Goal: Information Seeking & Learning: Learn about a topic

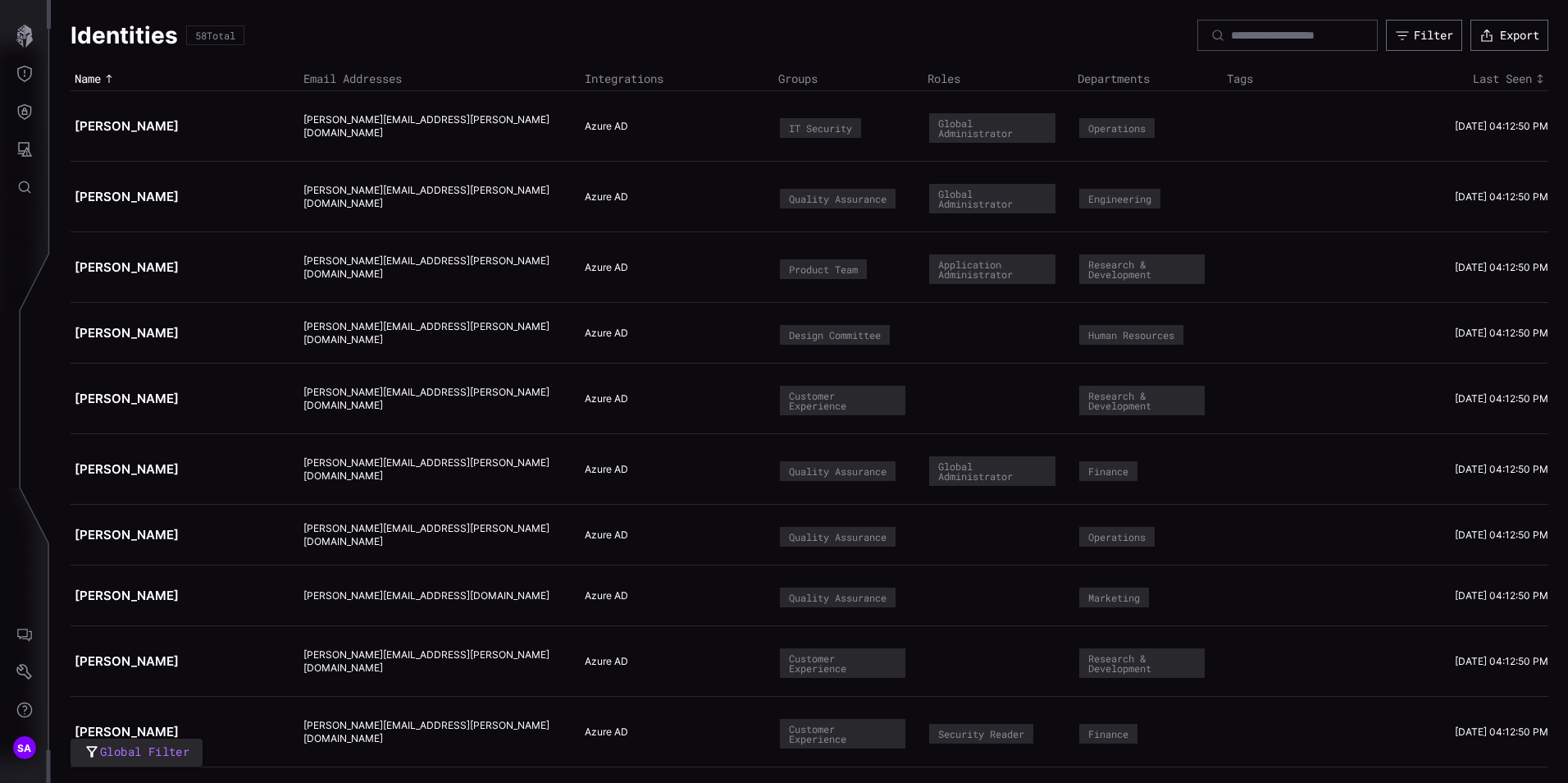
scroll to position [1722, 0]
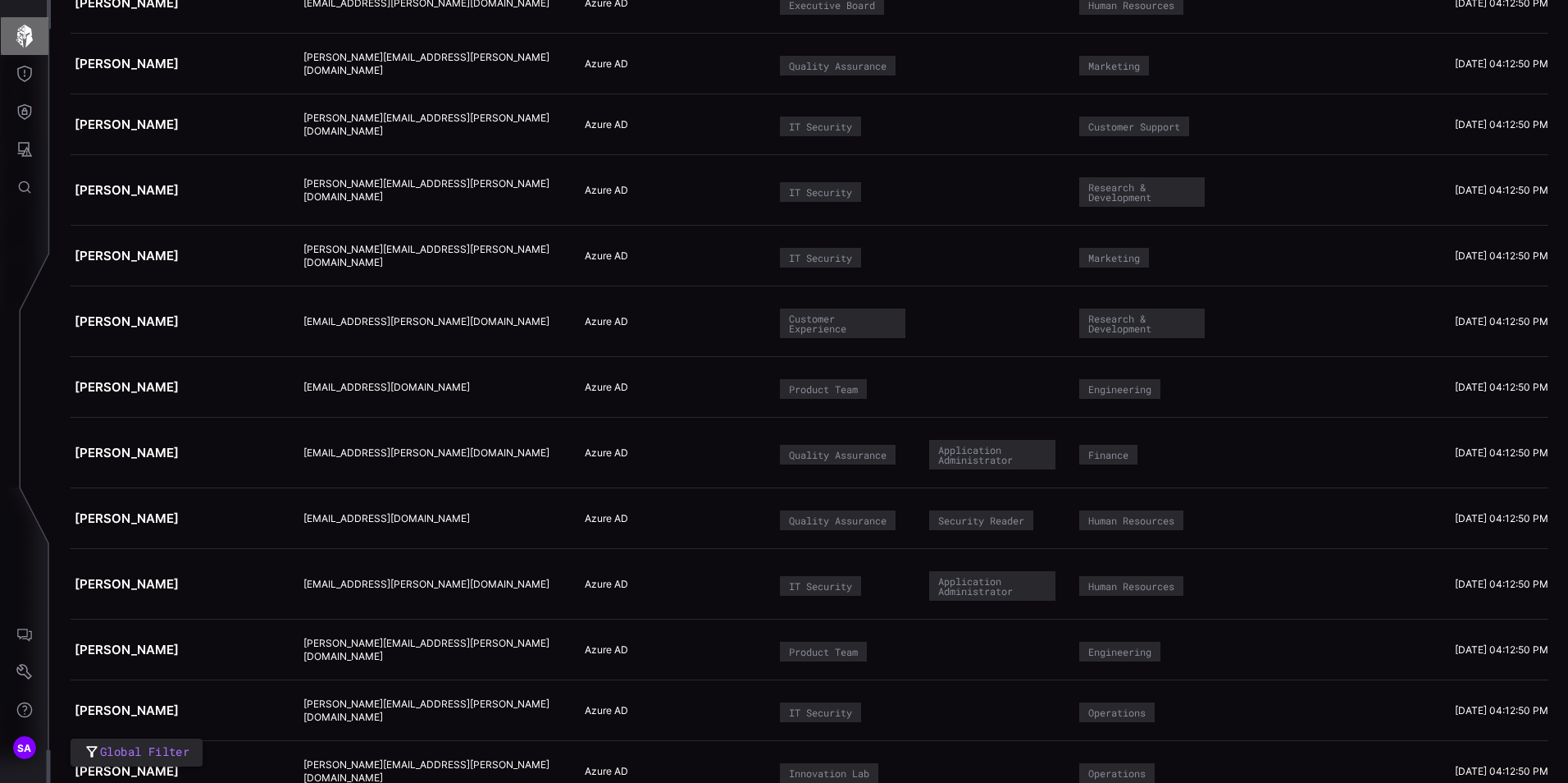
click at [30, 34] on icon "button" at bounding box center [24, 36] width 23 height 23
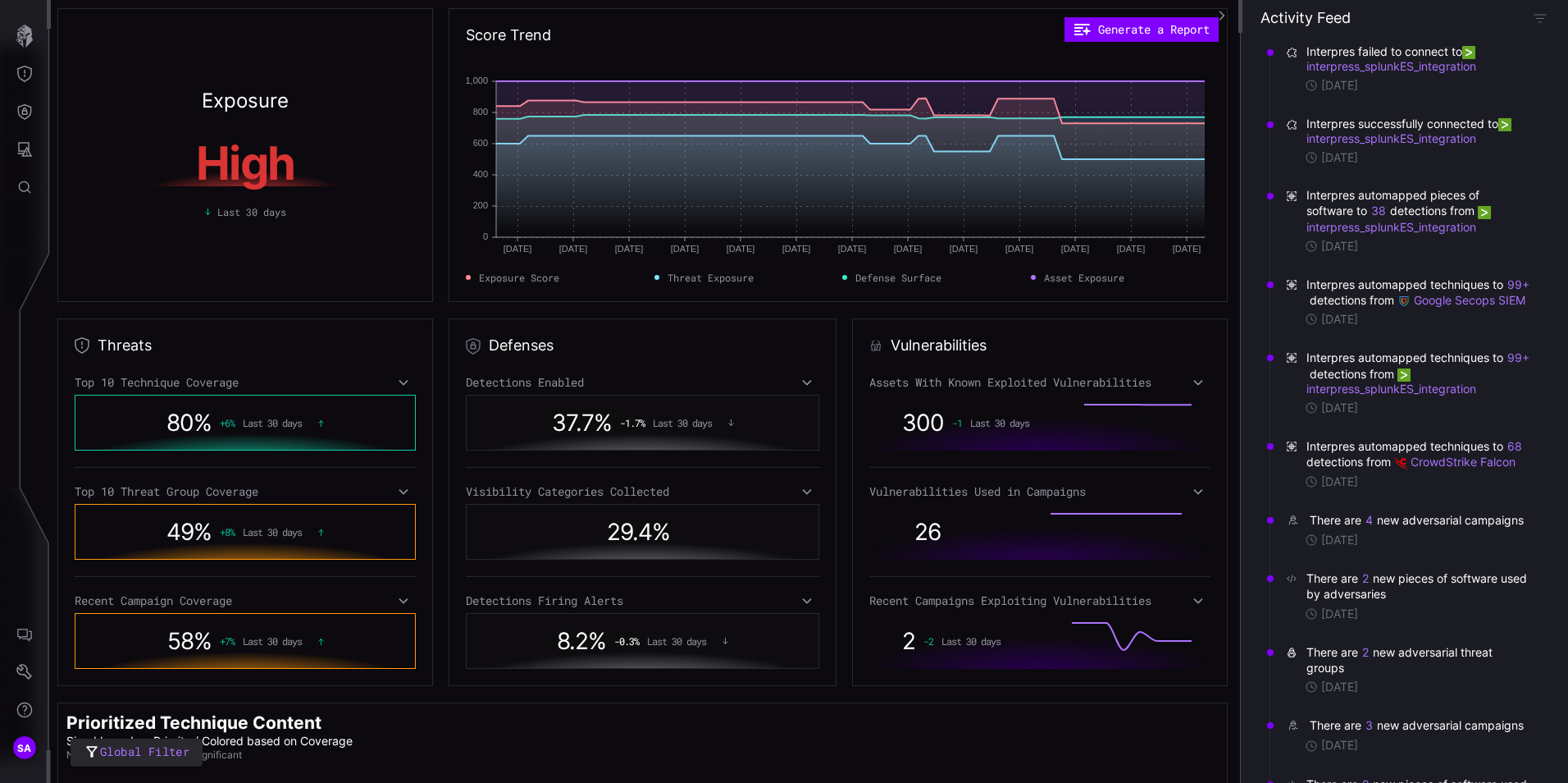
click at [463, 760] on div "No Coverage Significant" at bounding box center [642, 754] width 1152 height 13
click at [171, 757] on span "Global Filter" at bounding box center [144, 752] width 89 height 21
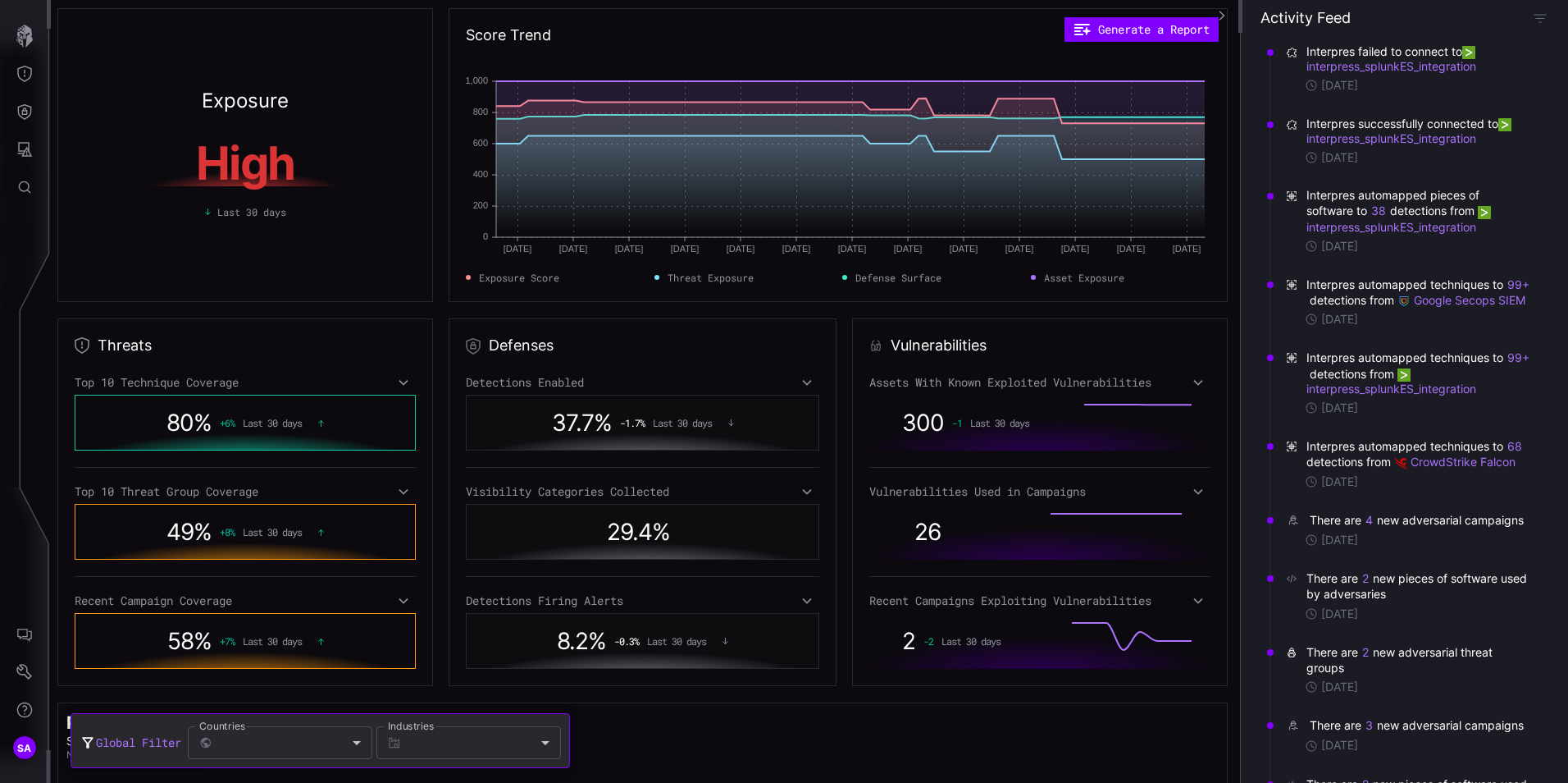
click at [721, 745] on div at bounding box center [784, 391] width 1568 height 783
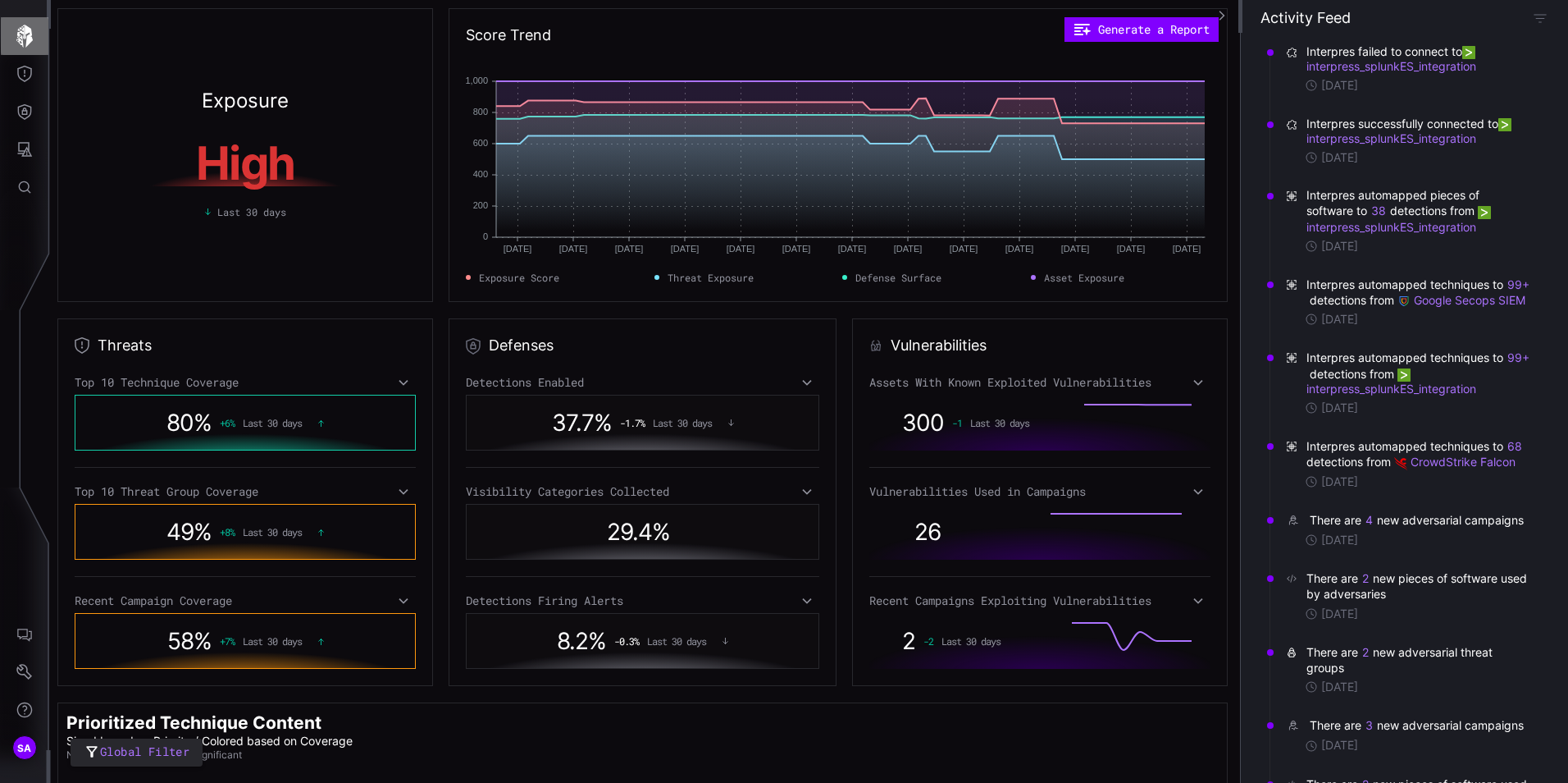
click at [32, 30] on icon "button" at bounding box center [24, 36] width 23 height 23
click at [751, 738] on p "Sized based on Priority / Colored based on Coverage" at bounding box center [642, 740] width 1152 height 15
click at [18, 63] on button "Threat Exposure" at bounding box center [24, 73] width 48 height 37
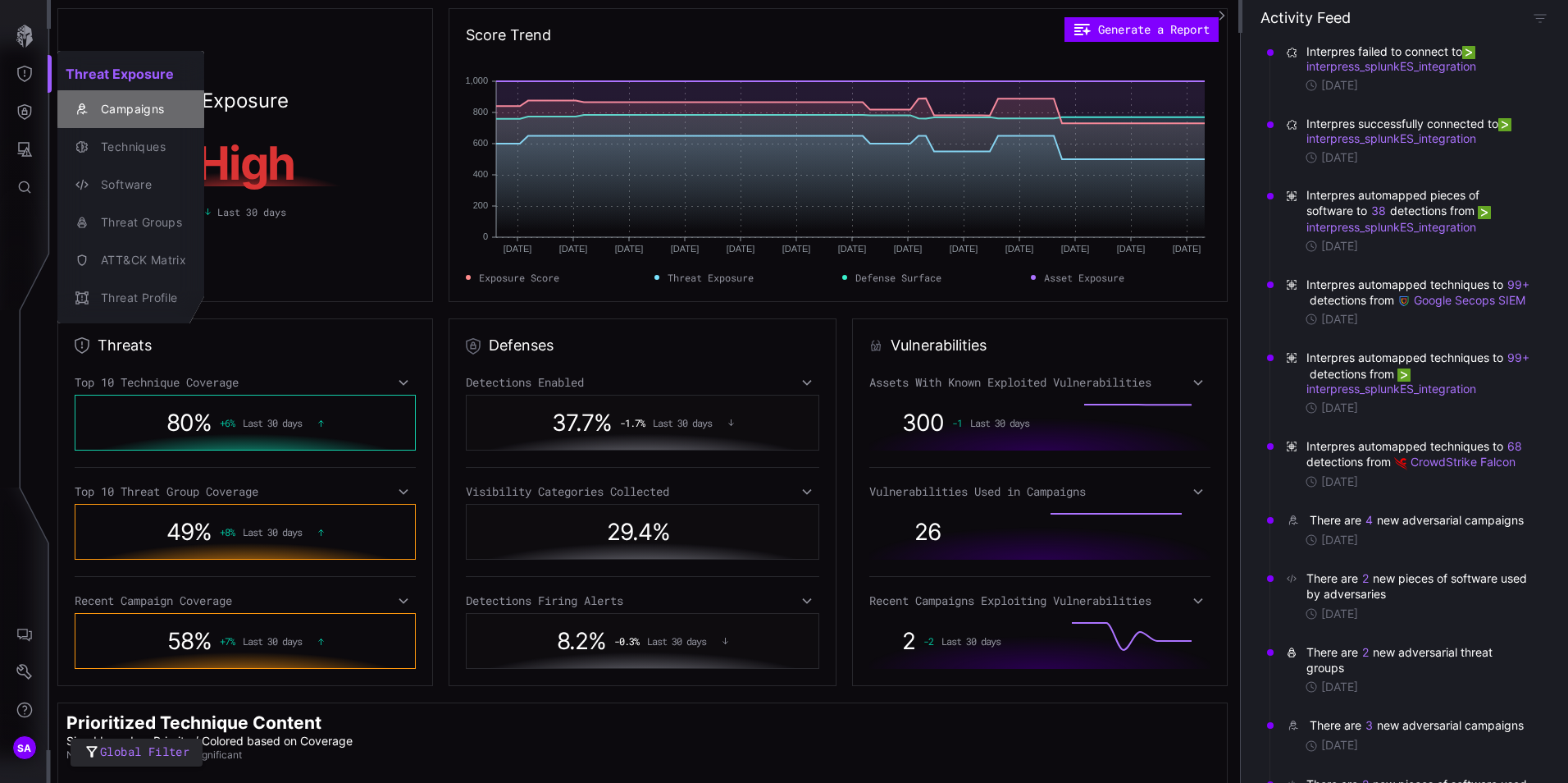
click at [109, 102] on div "Campaigns" at bounding box center [140, 109] width 94 height 21
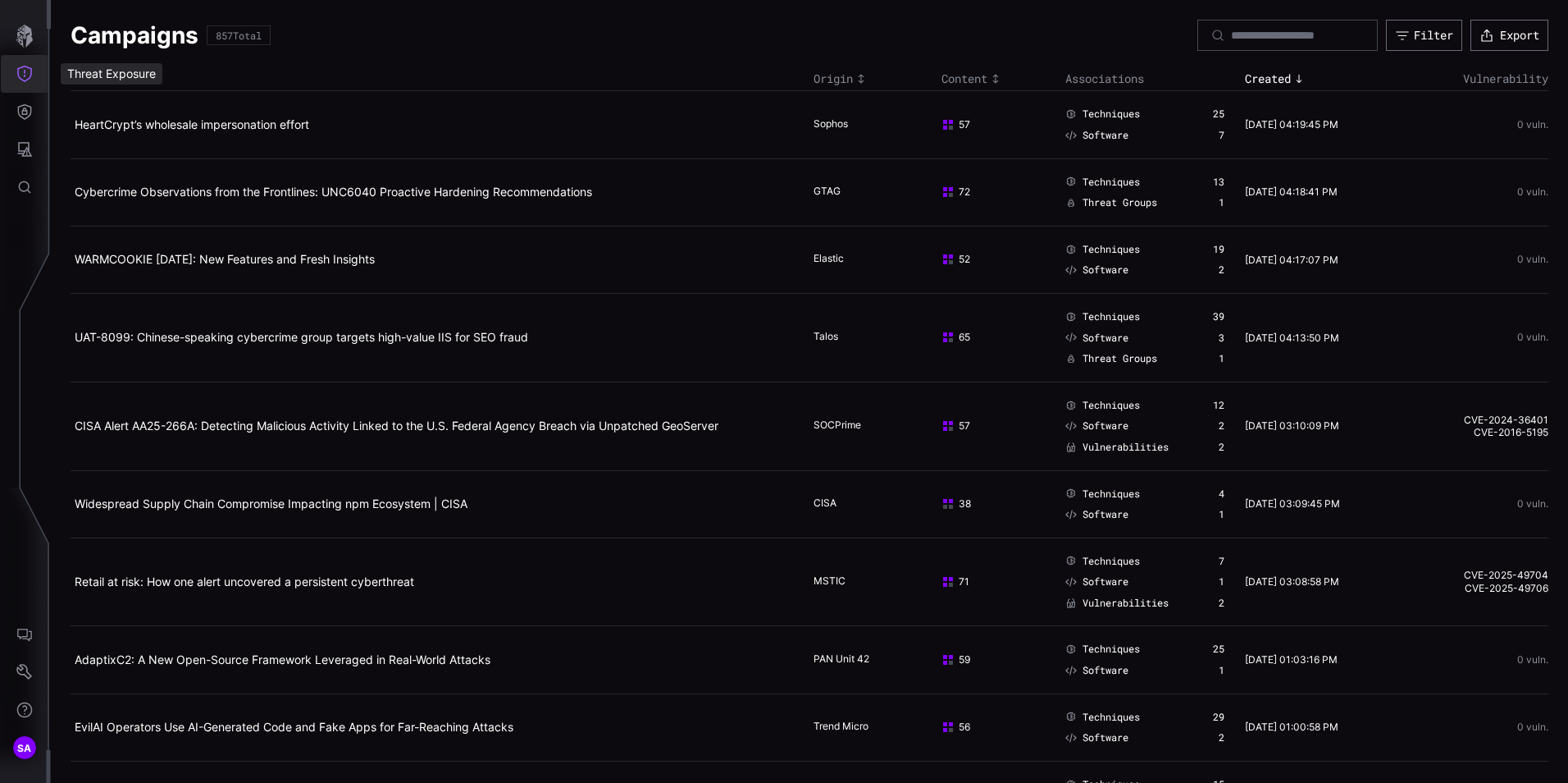
click at [35, 78] on button "Threat Exposure" at bounding box center [24, 73] width 48 height 37
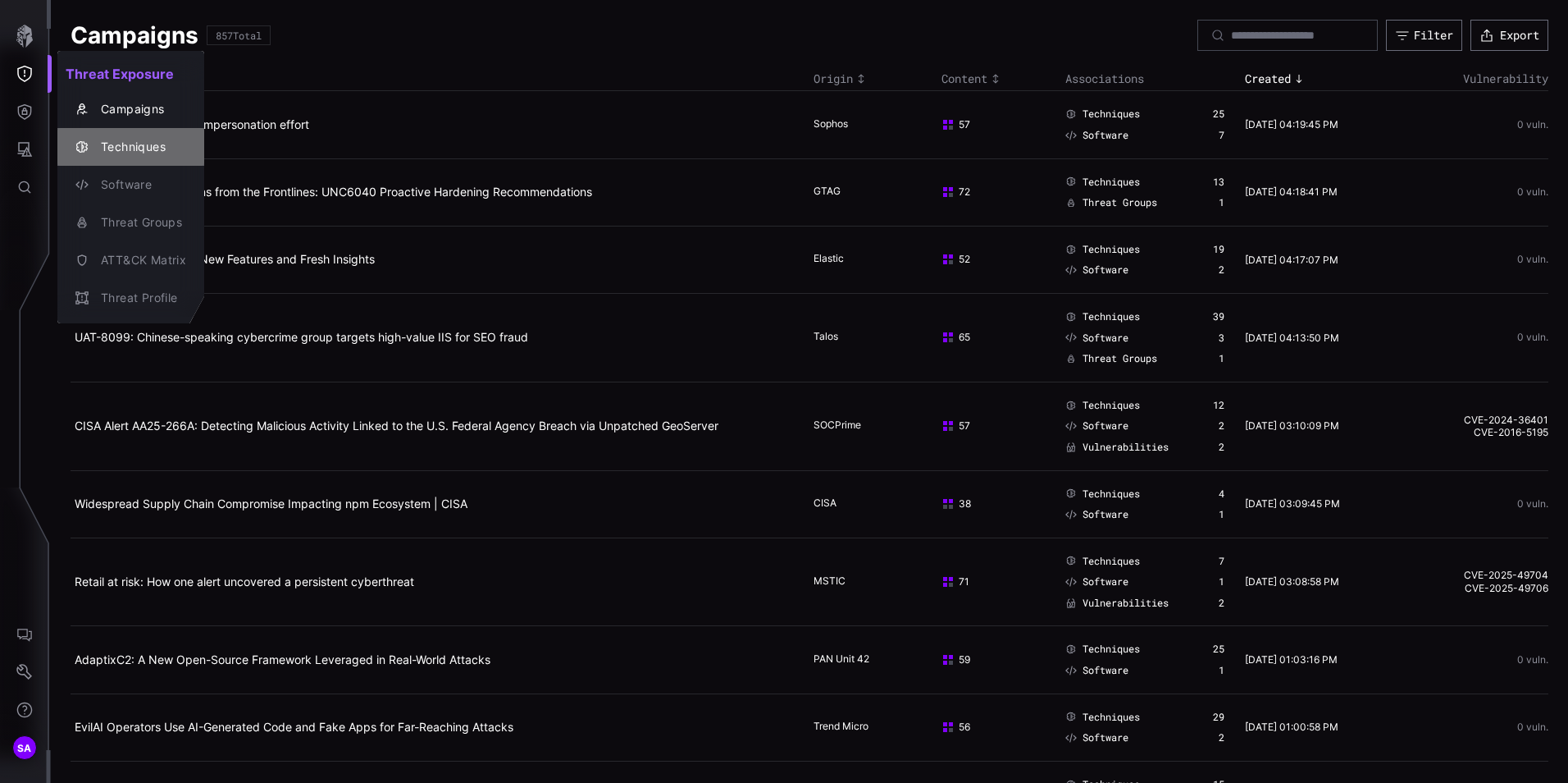
click at [90, 139] on div "Techniques" at bounding box center [131, 147] width 134 height 23
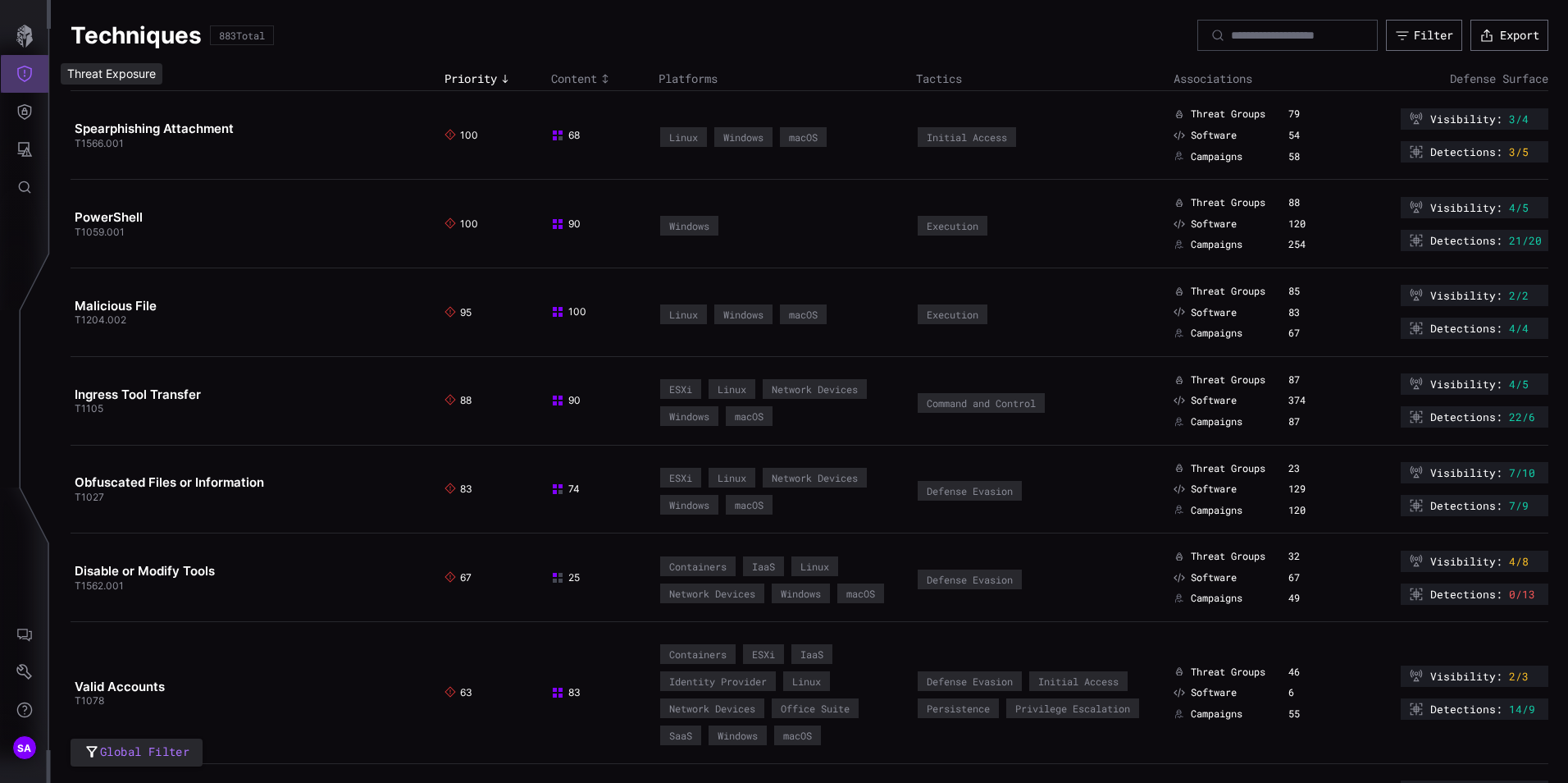
click at [18, 79] on icon "Threat Exposure" at bounding box center [24, 74] width 17 height 17
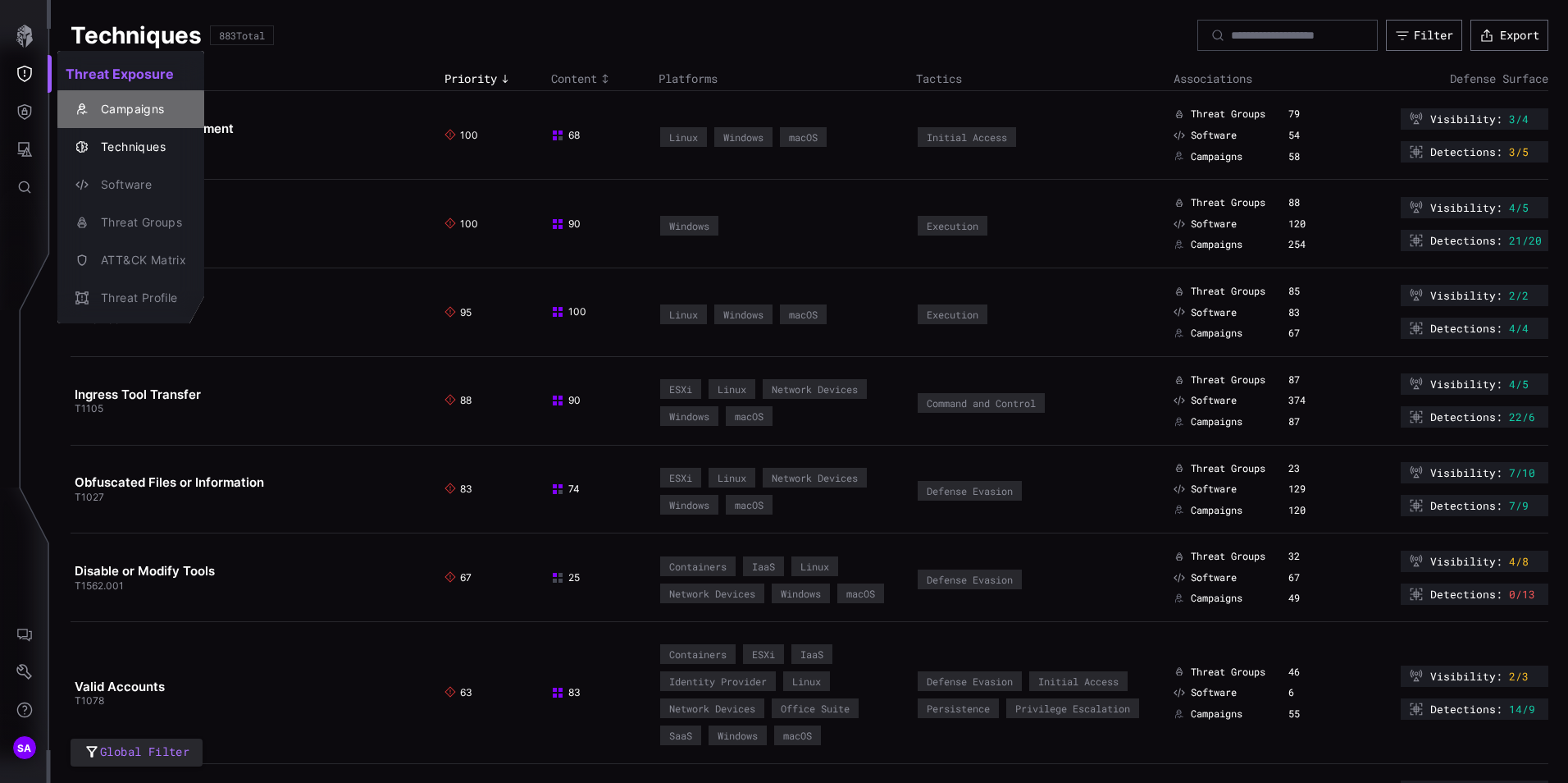
click at [164, 119] on div "Campaigns" at bounding box center [140, 109] width 94 height 21
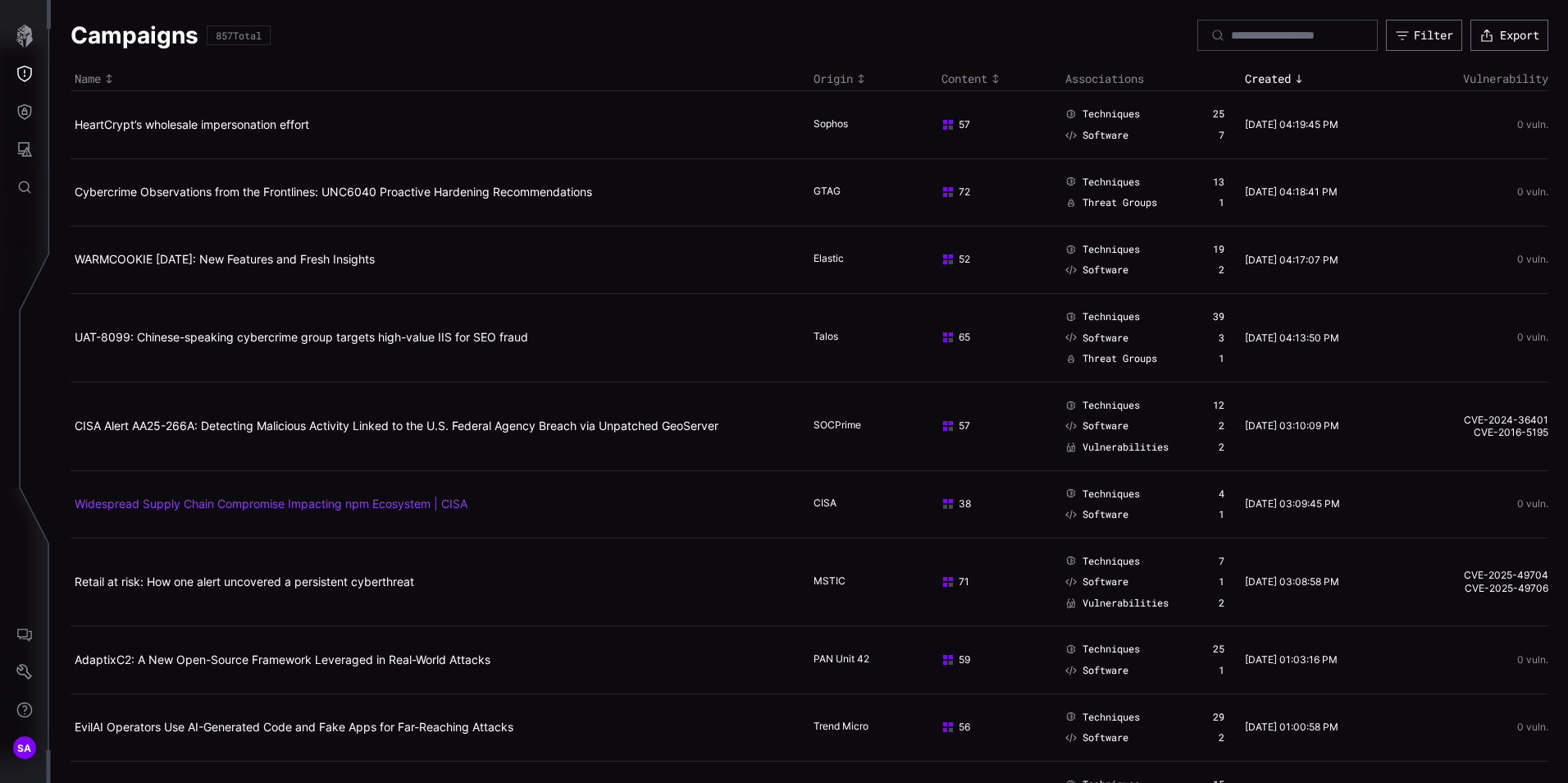
click at [126, 501] on link "Widespread Supply Chain Compromise Impacting npm Ecosystem | CISA" at bounding box center [271, 503] width 393 height 14
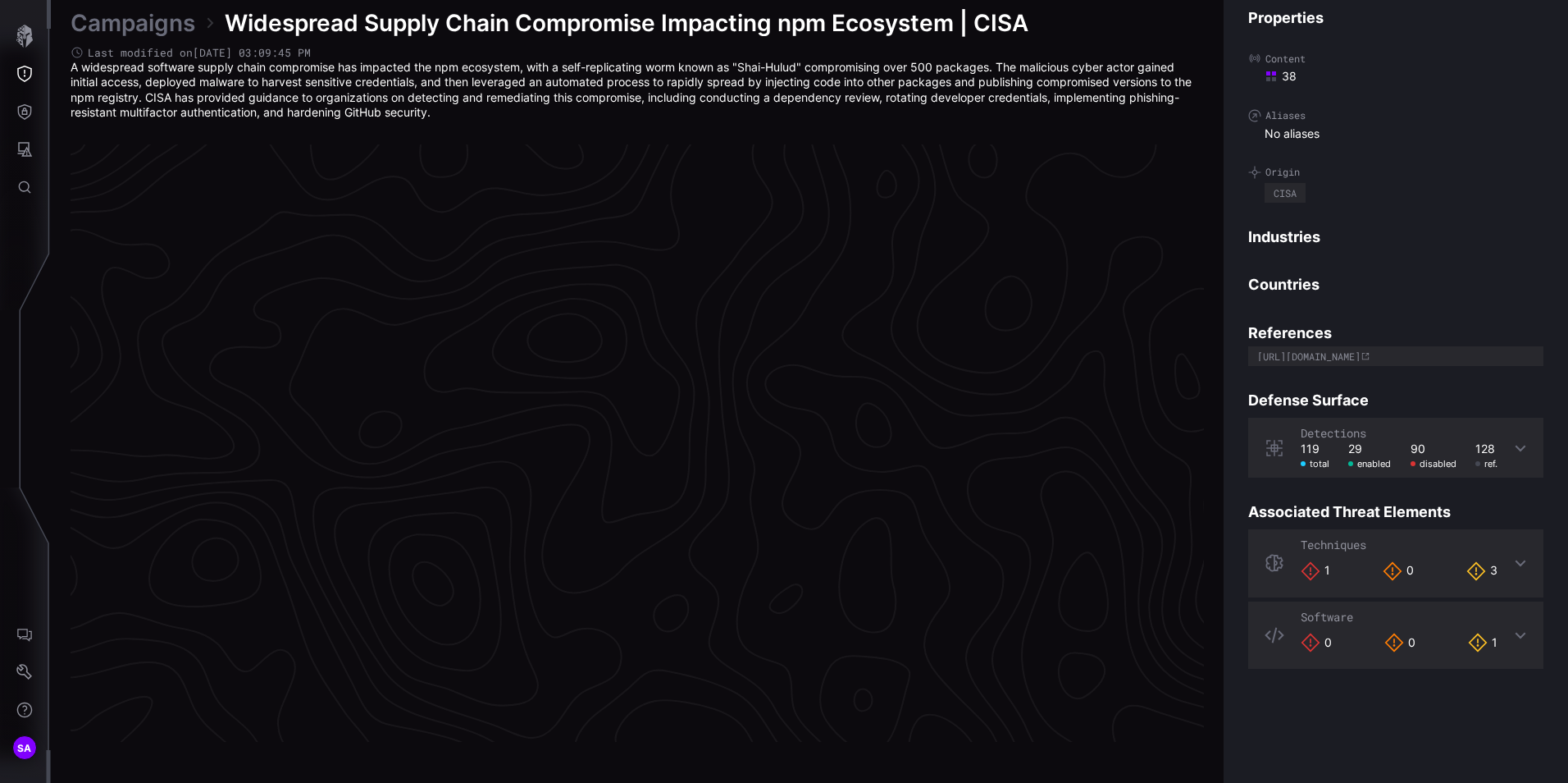
scroll to position [3400, 670]
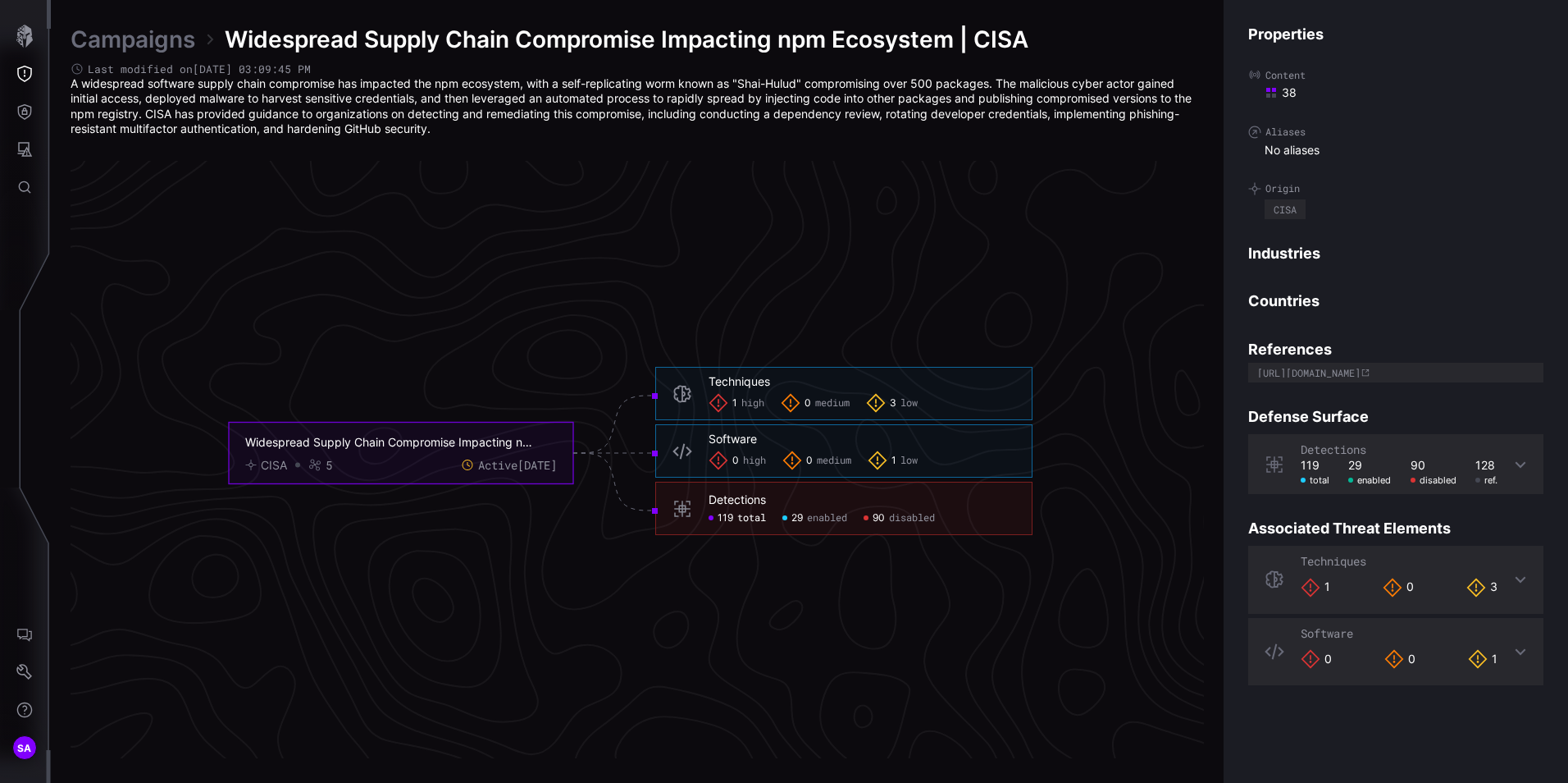
click at [721, 516] on span "119" at bounding box center [725, 517] width 16 height 13
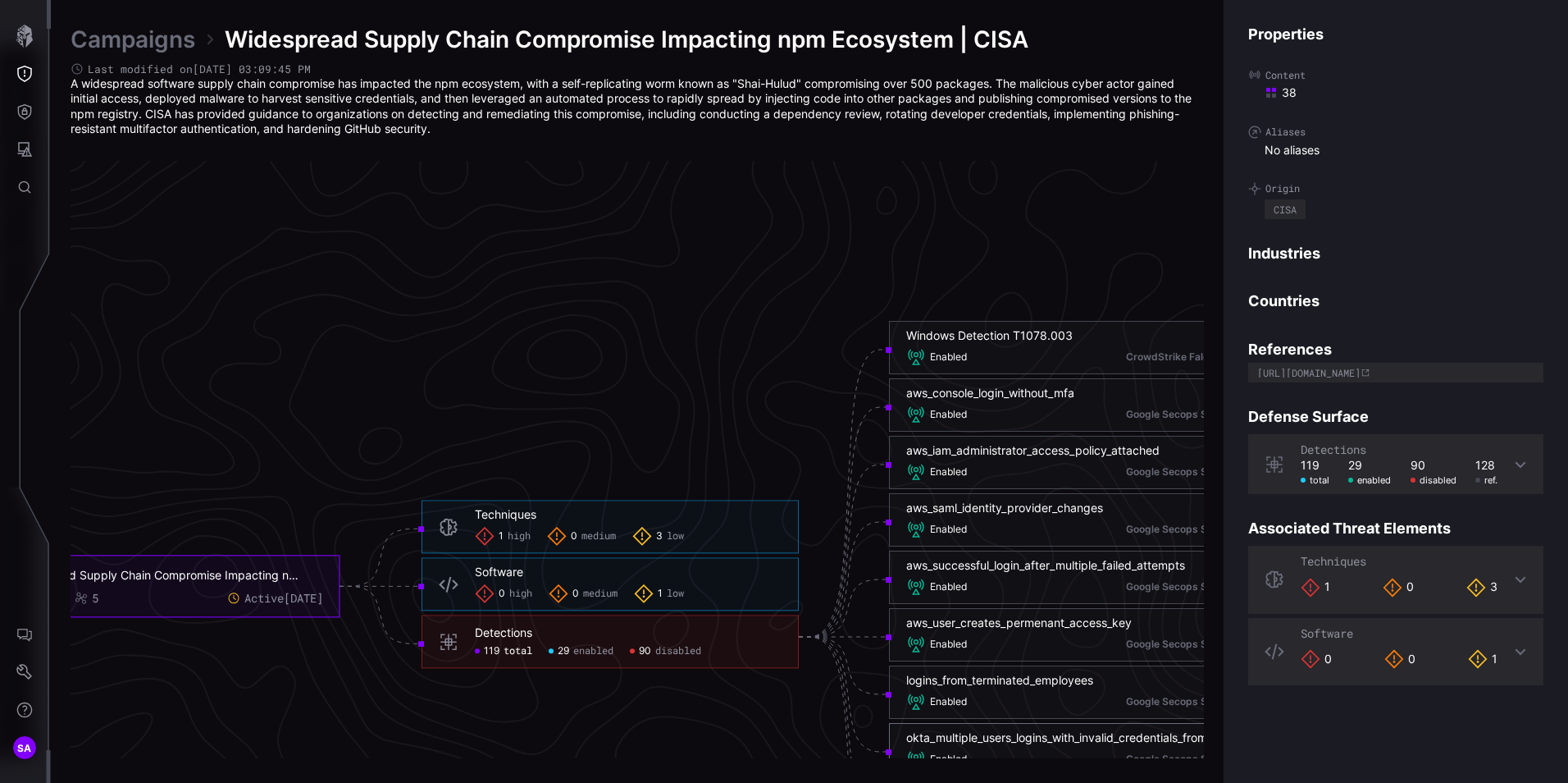
scroll to position [3154, 670]
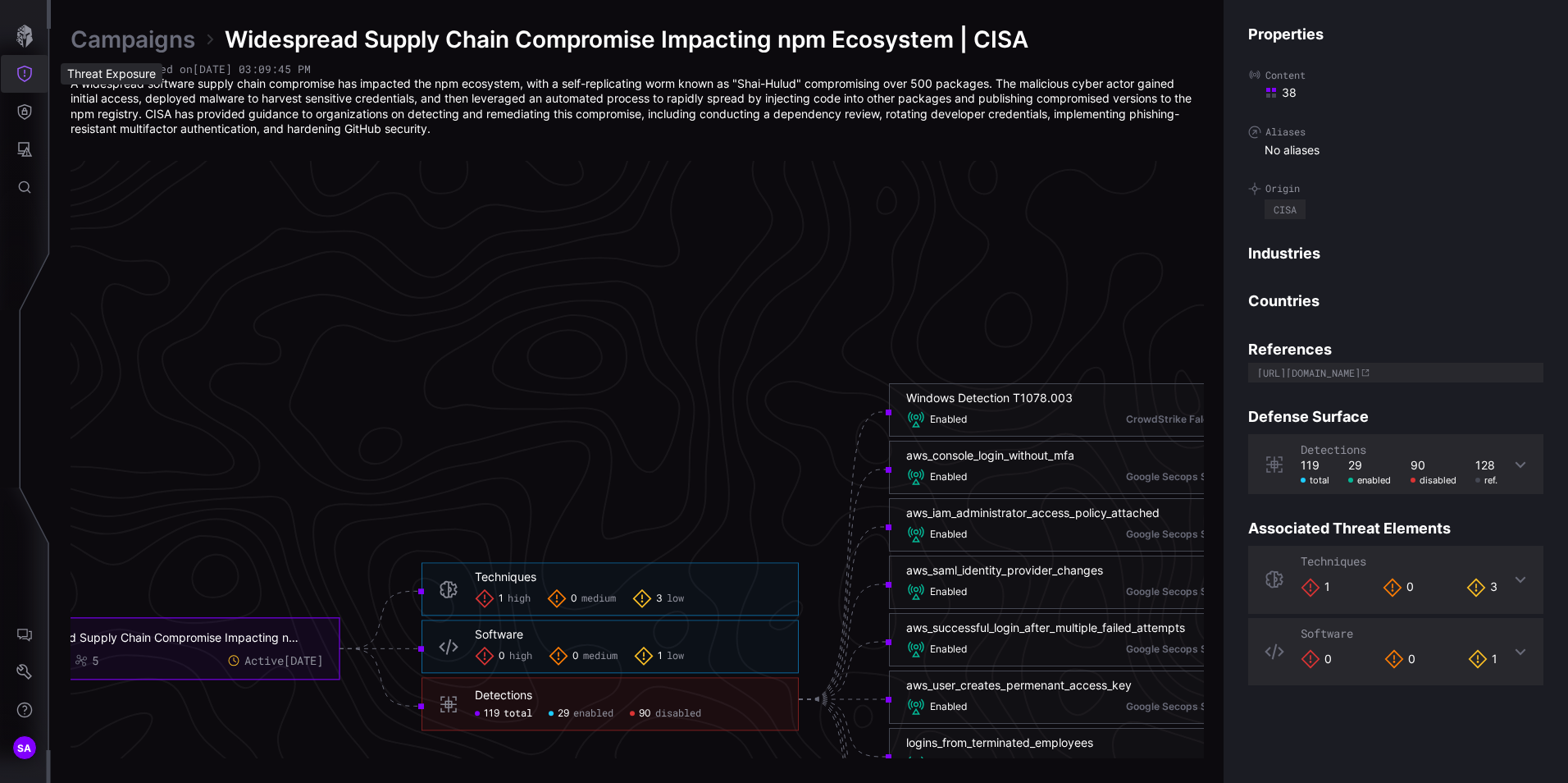
click at [23, 75] on icon "Threat Exposure" at bounding box center [24, 74] width 17 height 17
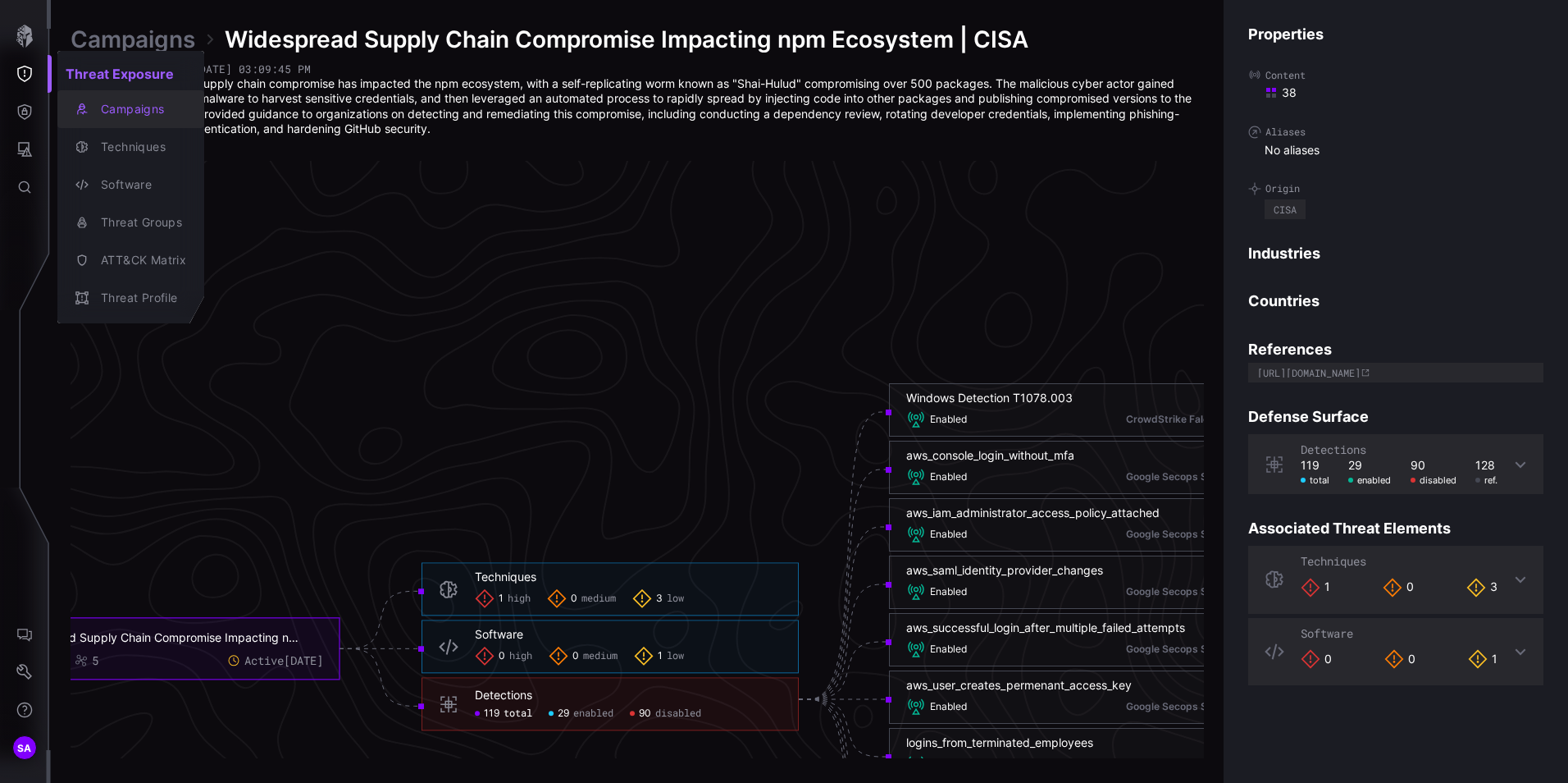
click at [89, 111] on div "button" at bounding box center [84, 109] width 17 height 13
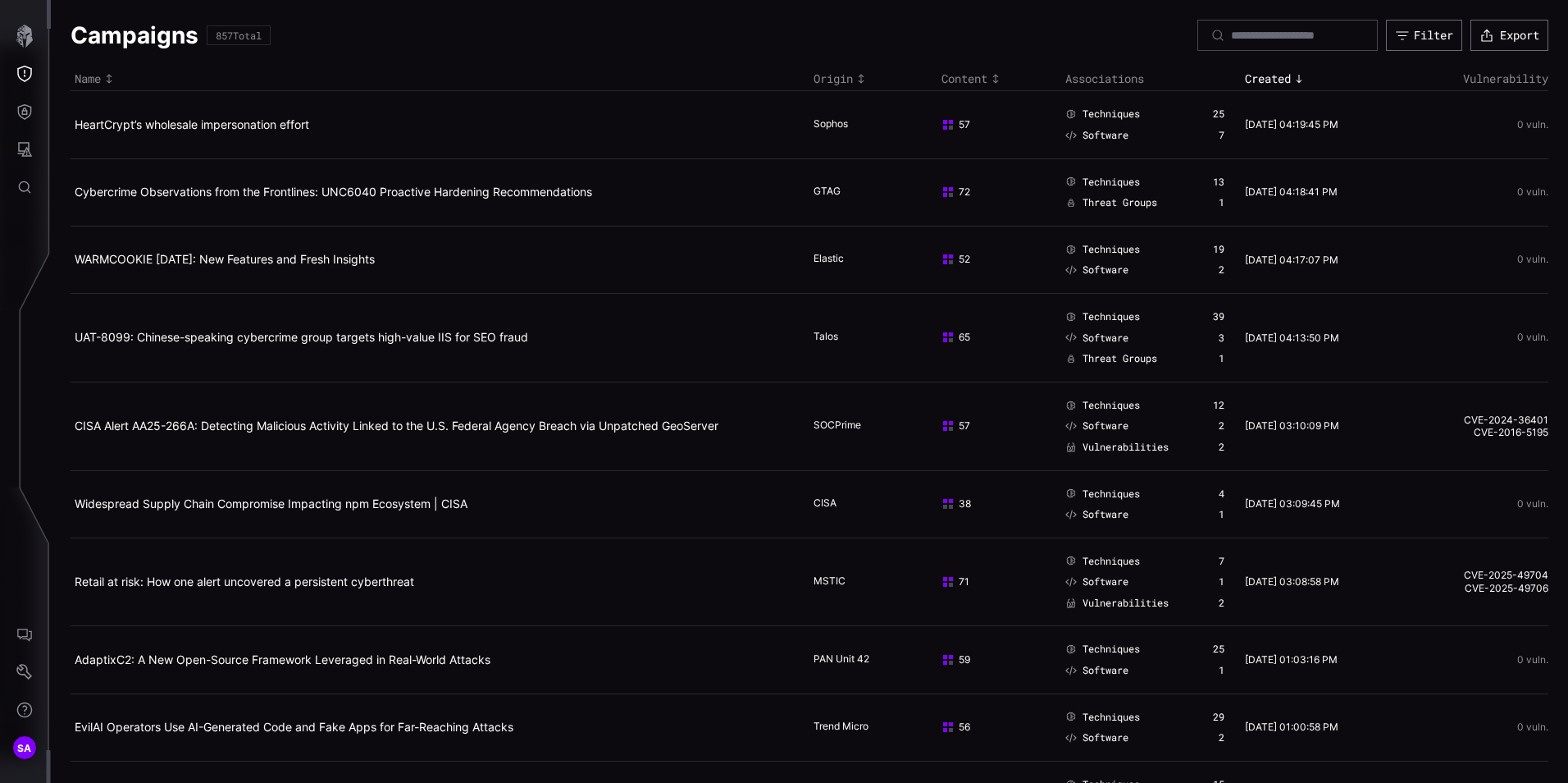
click at [1108, 81] on th "Associations" at bounding box center [1151, 78] width 180 height 23
click at [1065, 116] on icon at bounding box center [1070, 114] width 11 height 10
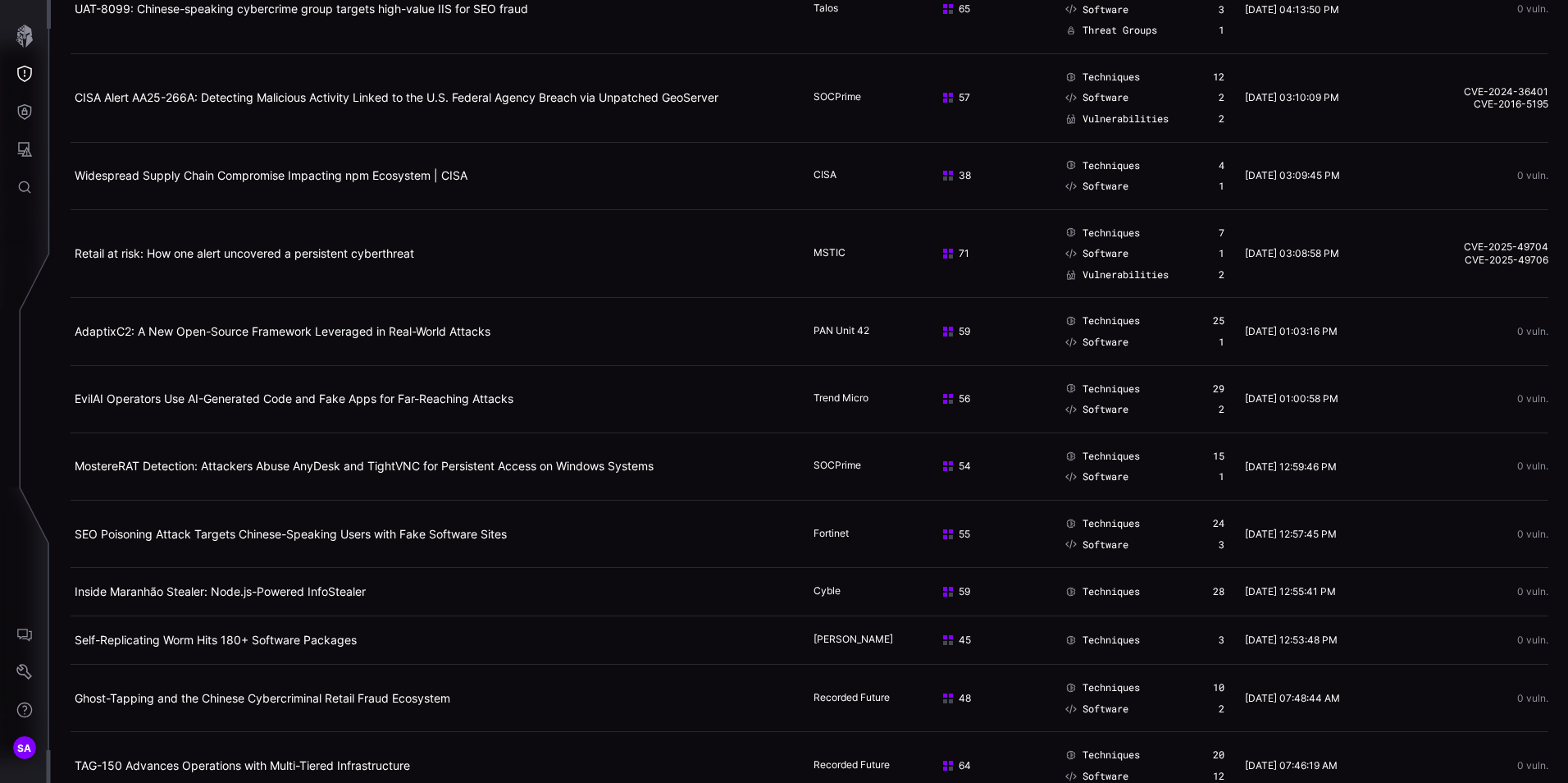
click at [1114, 276] on span "Vulnerabilities" at bounding box center [1125, 275] width 86 height 13
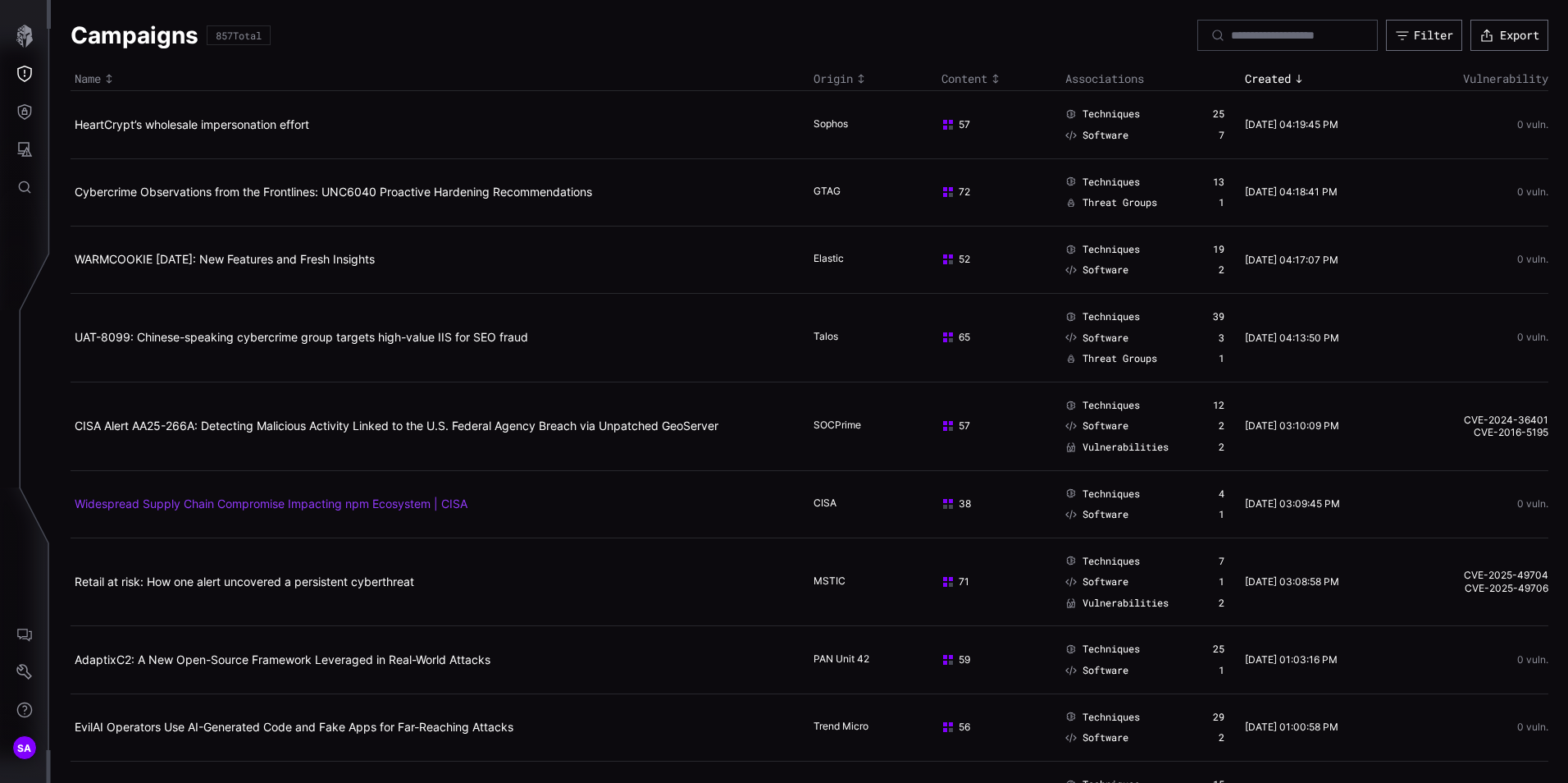
click at [369, 506] on link "Widespread Supply Chain Compromise Impacting npm Ecosystem | CISA" at bounding box center [271, 503] width 393 height 14
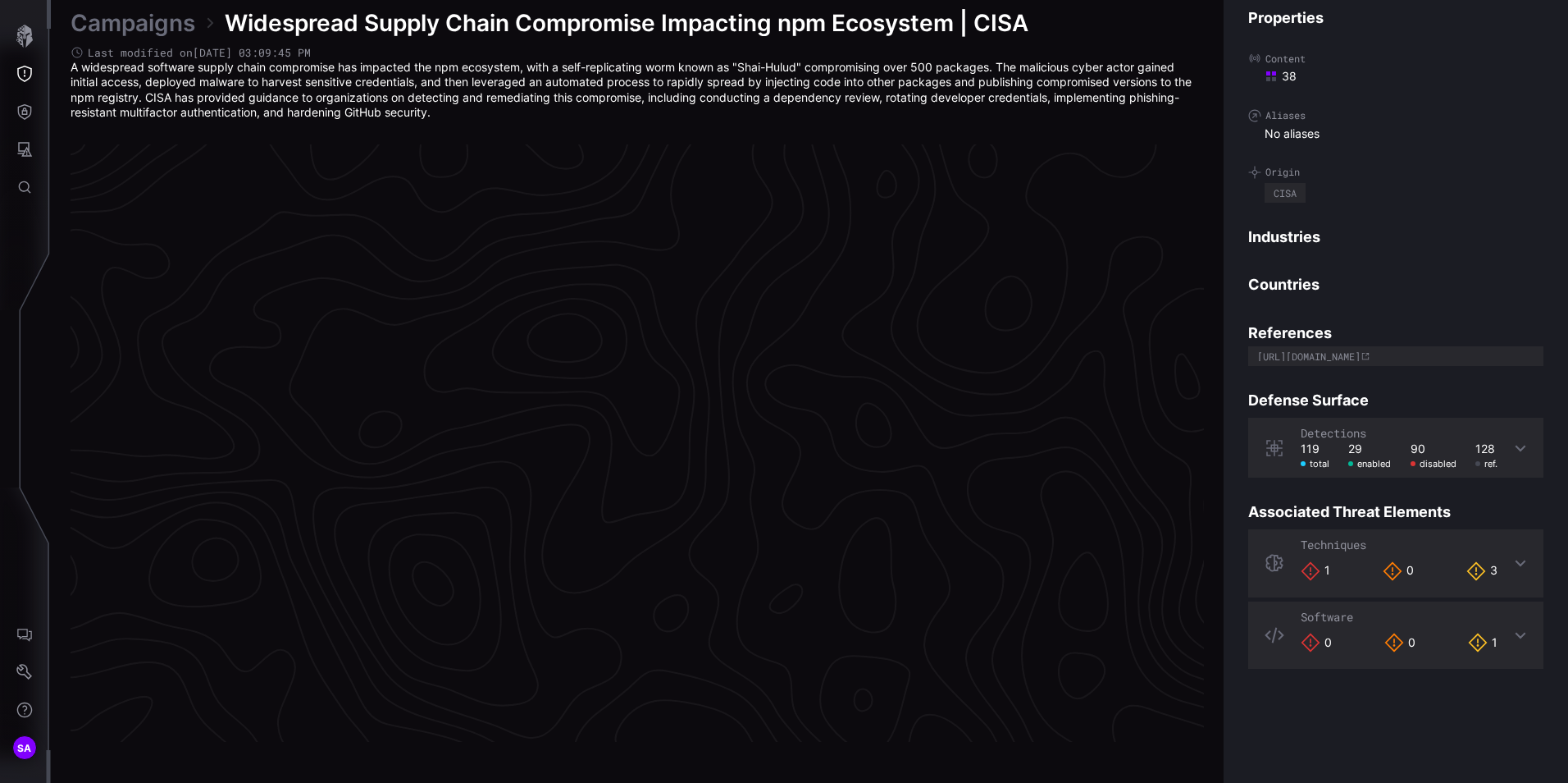
scroll to position [3400, 670]
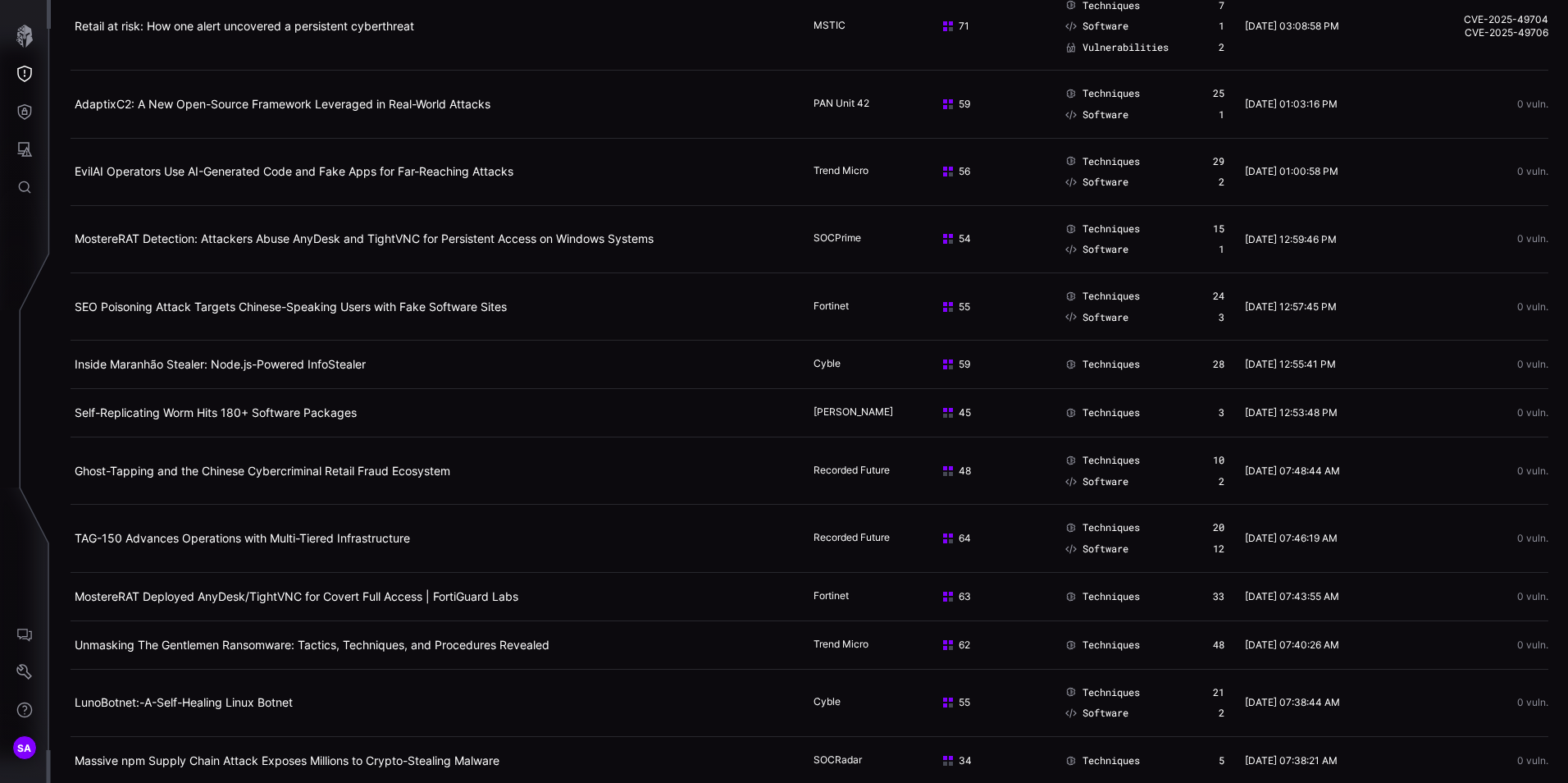
scroll to position [574, 0]
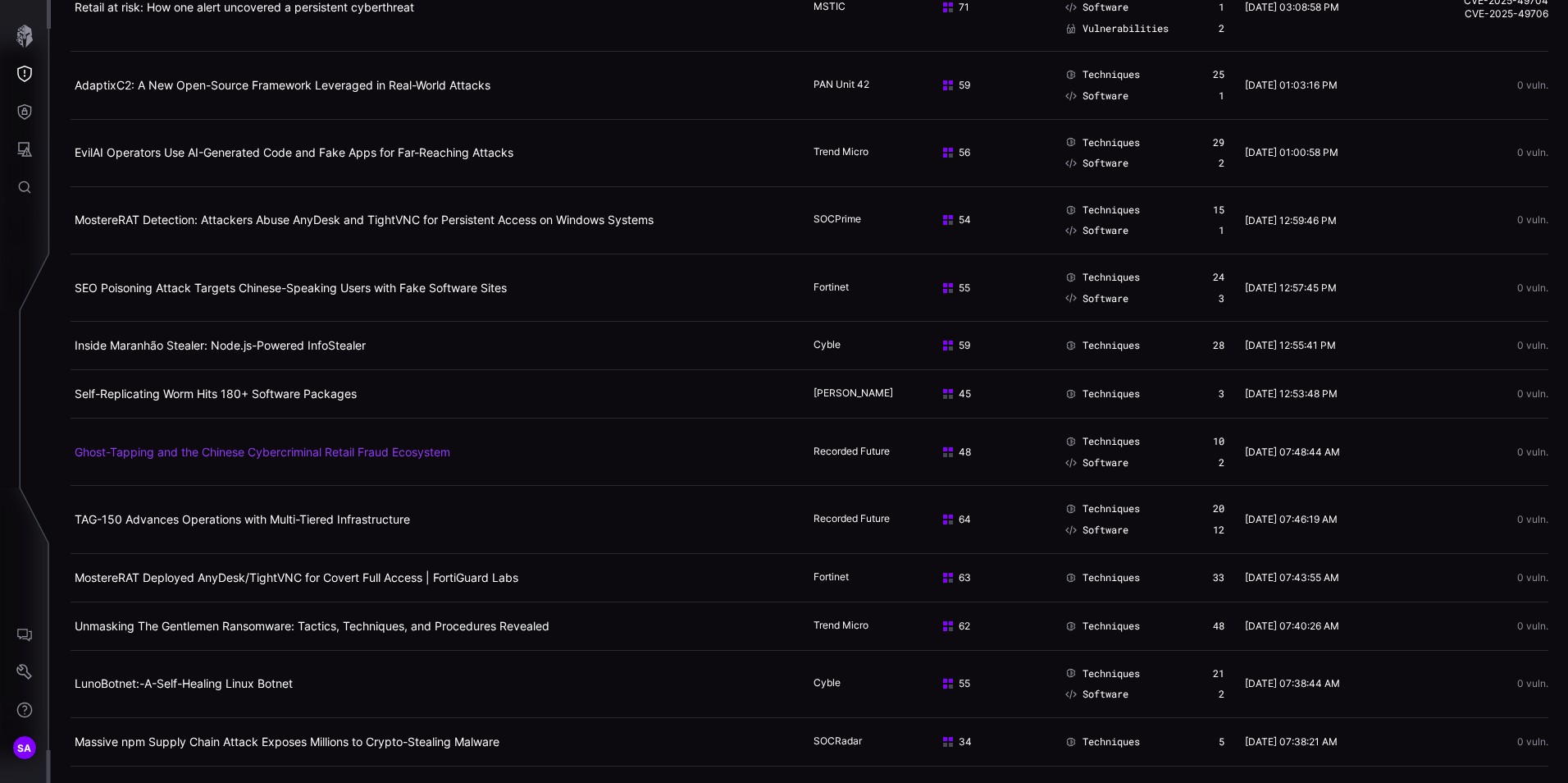
click at [248, 452] on link "Ghost-Tapping and the Chinese Cybercriminal Retail Fraud Ecosystem" at bounding box center [262, 452] width 375 height 14
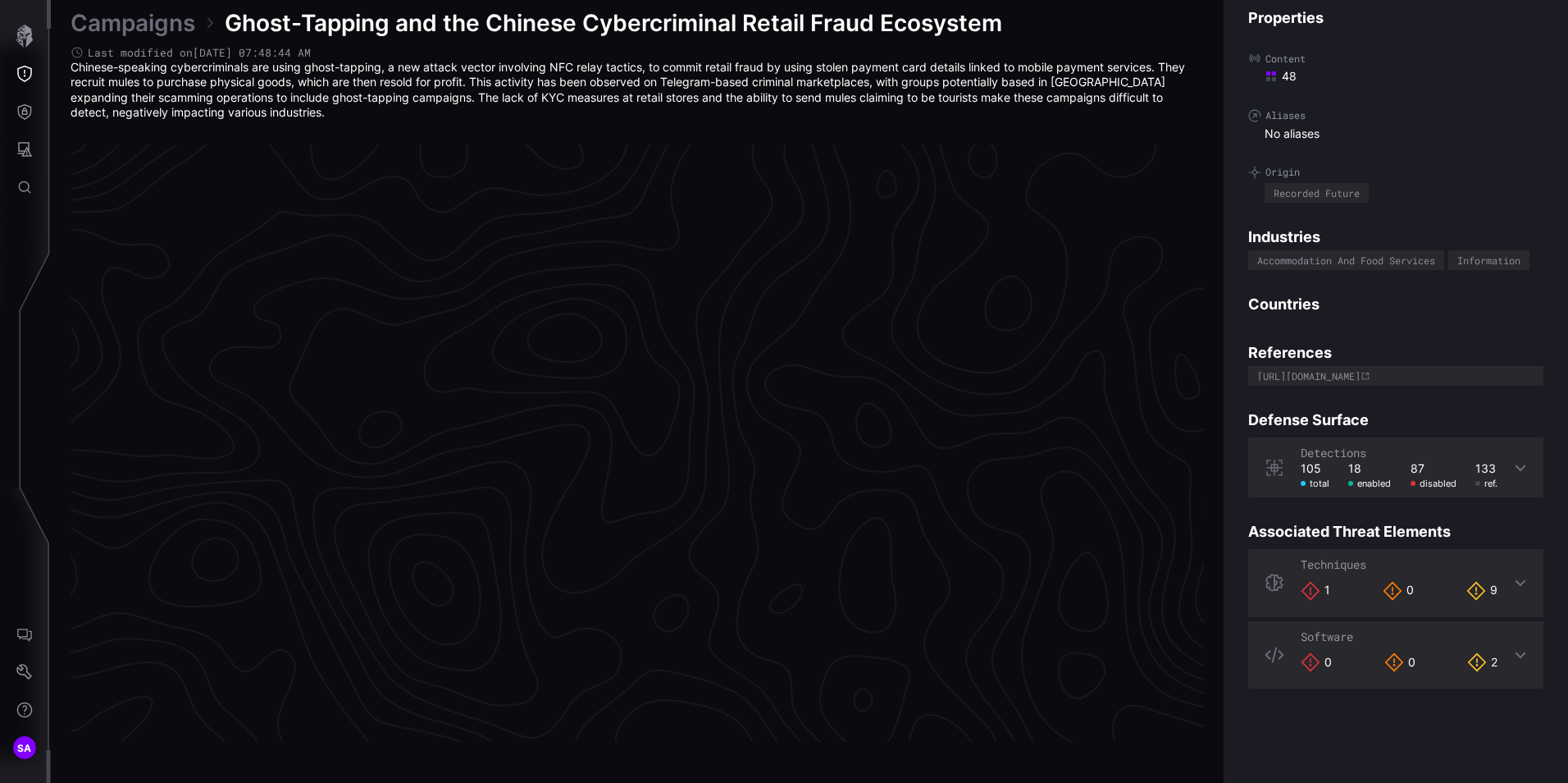
scroll to position [3400, 670]
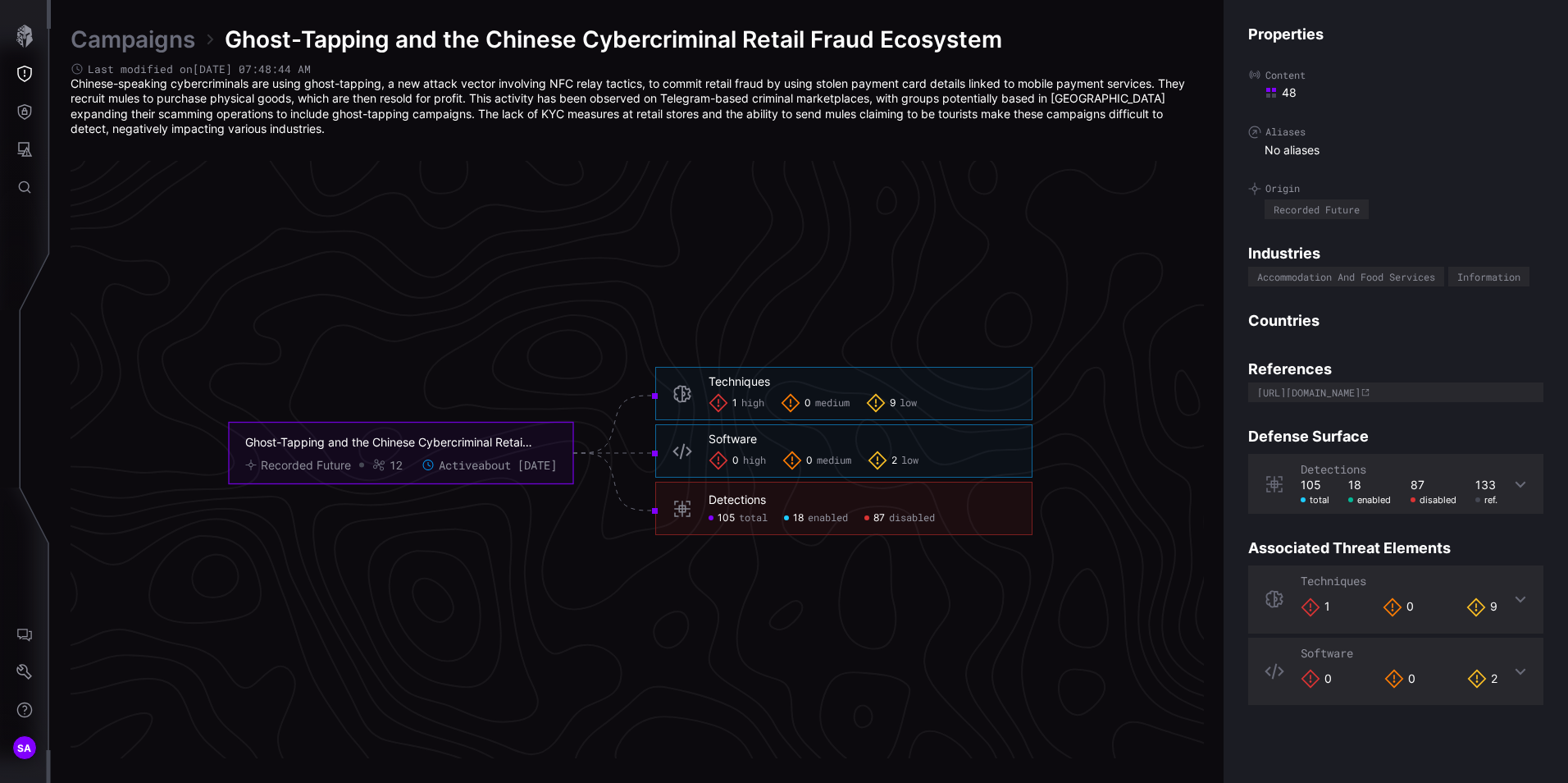
click at [724, 517] on span "105" at bounding box center [726, 517] width 17 height 13
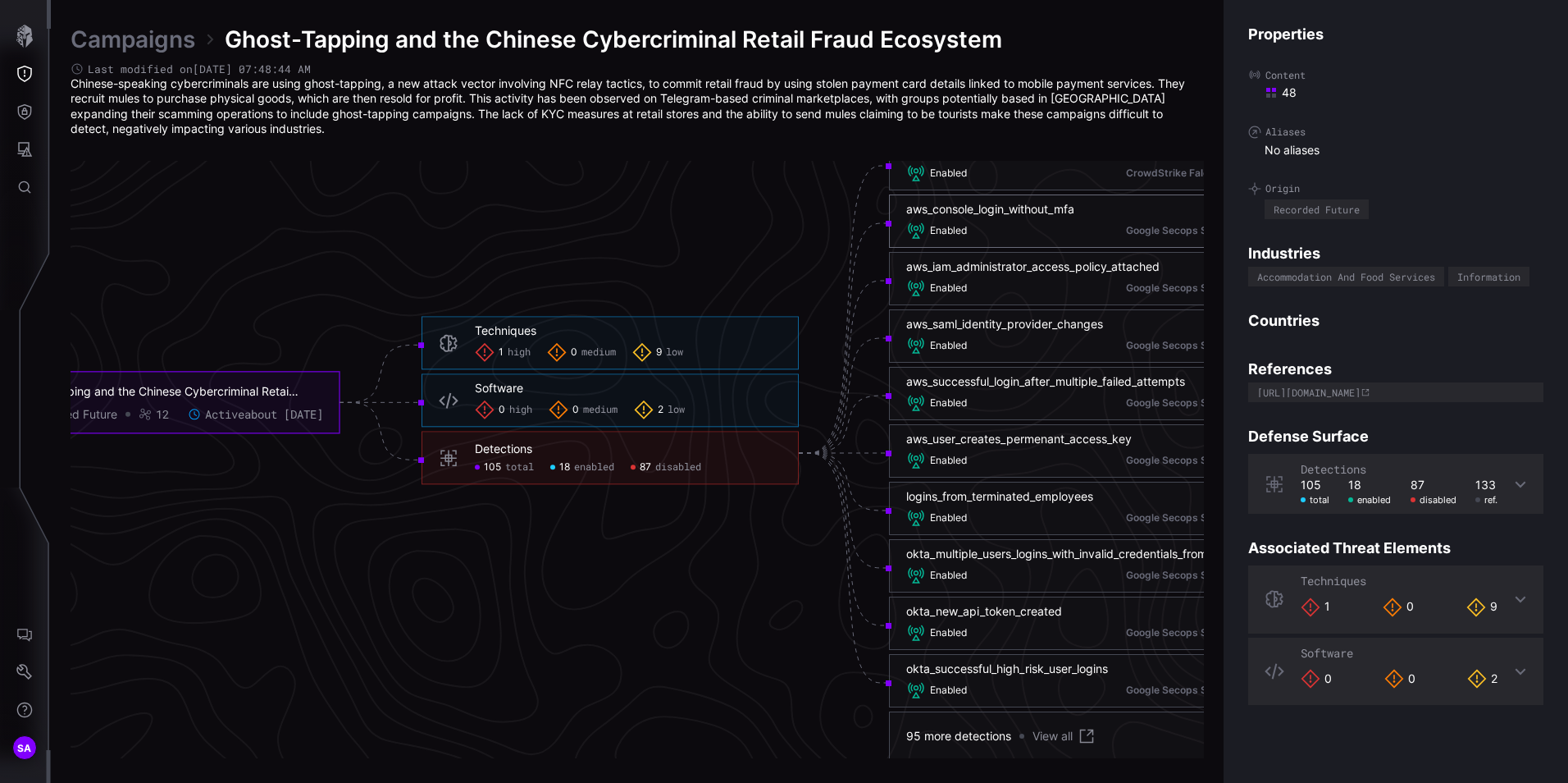
click at [985, 218] on div "aws_console_login_without_mfa Enabled Google Secops SIEM" at bounding box center [1077, 221] width 343 height 38
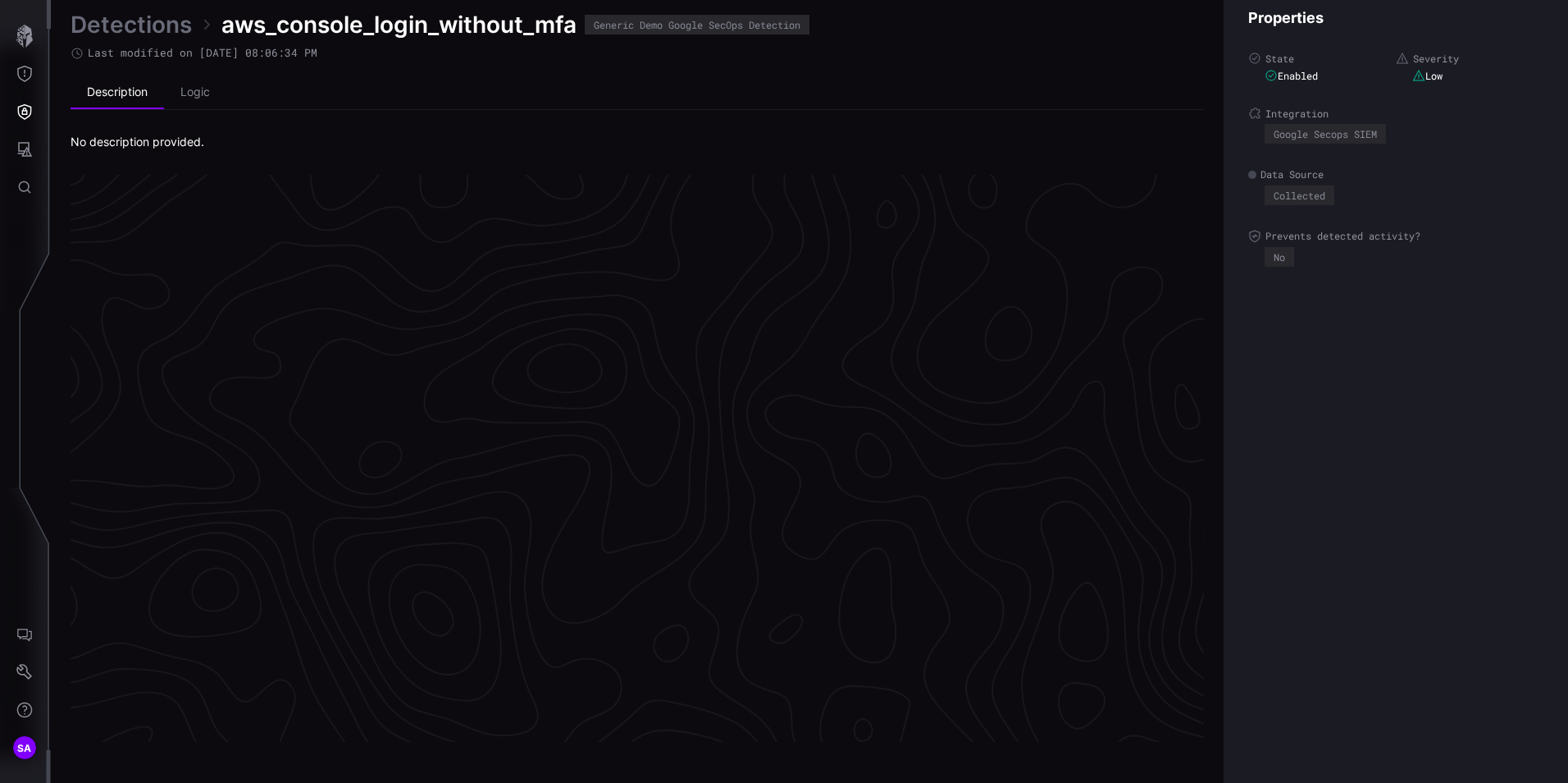
scroll to position [3414, 670]
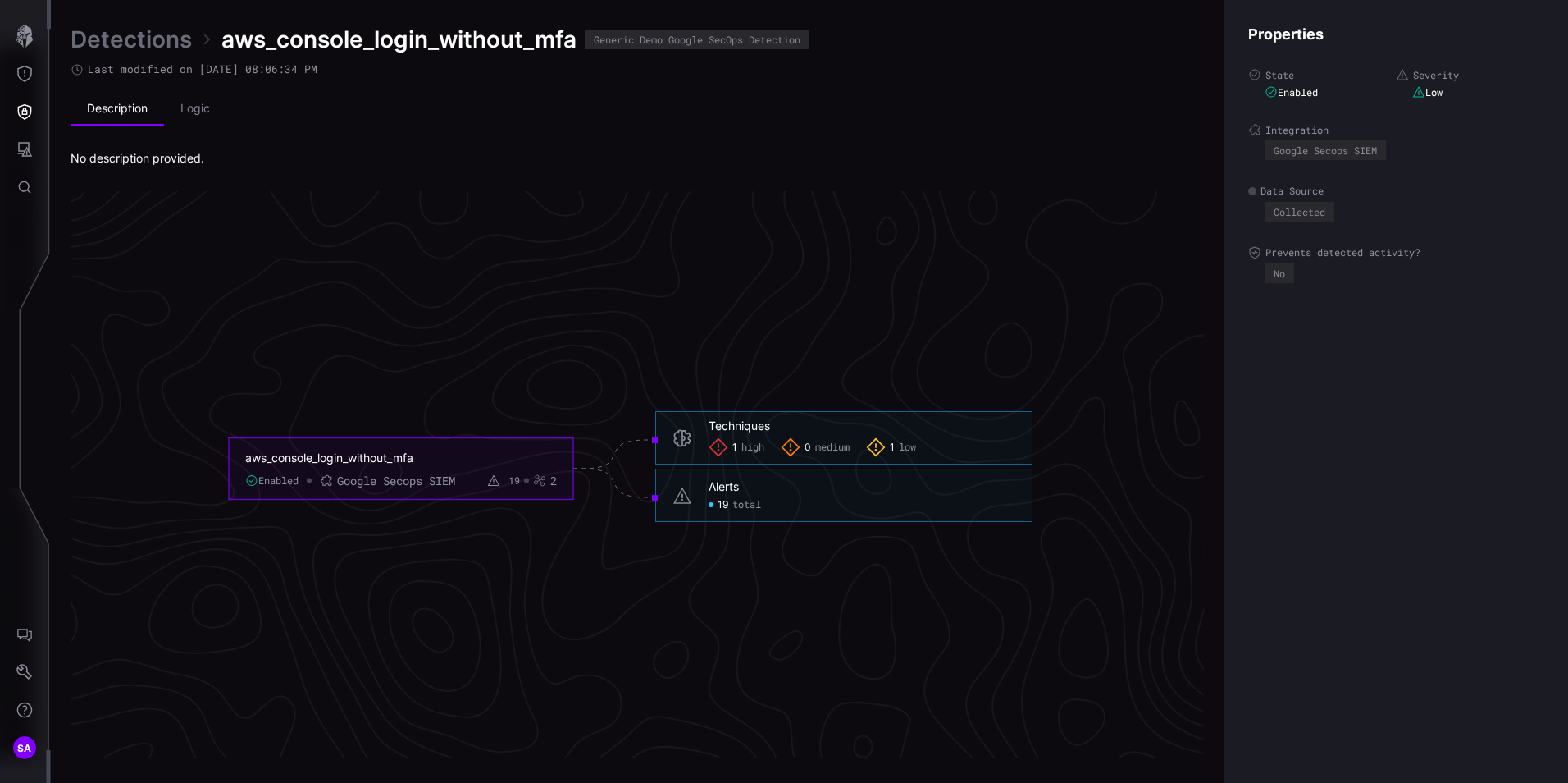
click at [717, 508] on div "19 total" at bounding box center [735, 504] width 52 height 13
click at [694, 506] on div "Alerts 19 total" at bounding box center [844, 494] width 377 height 53
click at [731, 503] on div "19 total" at bounding box center [735, 504] width 52 height 13
click at [742, 453] on span "high" at bounding box center [752, 447] width 23 height 13
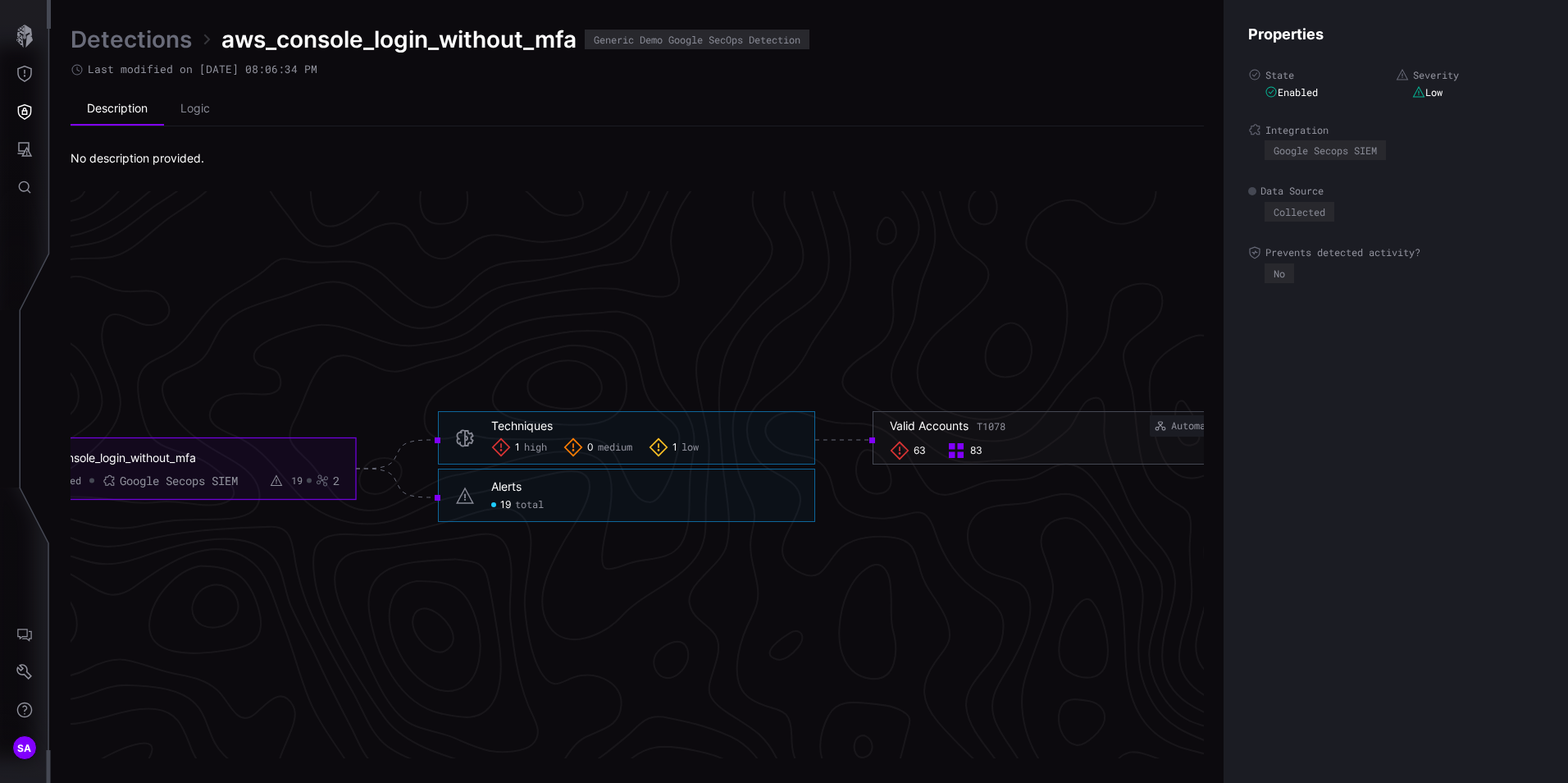
click at [481, 500] on div "Alerts 19 total" at bounding box center [626, 494] width 377 height 53
click at [460, 495] on icon at bounding box center [465, 494] width 20 height 20
click at [520, 503] on span "total" at bounding box center [529, 504] width 29 height 13
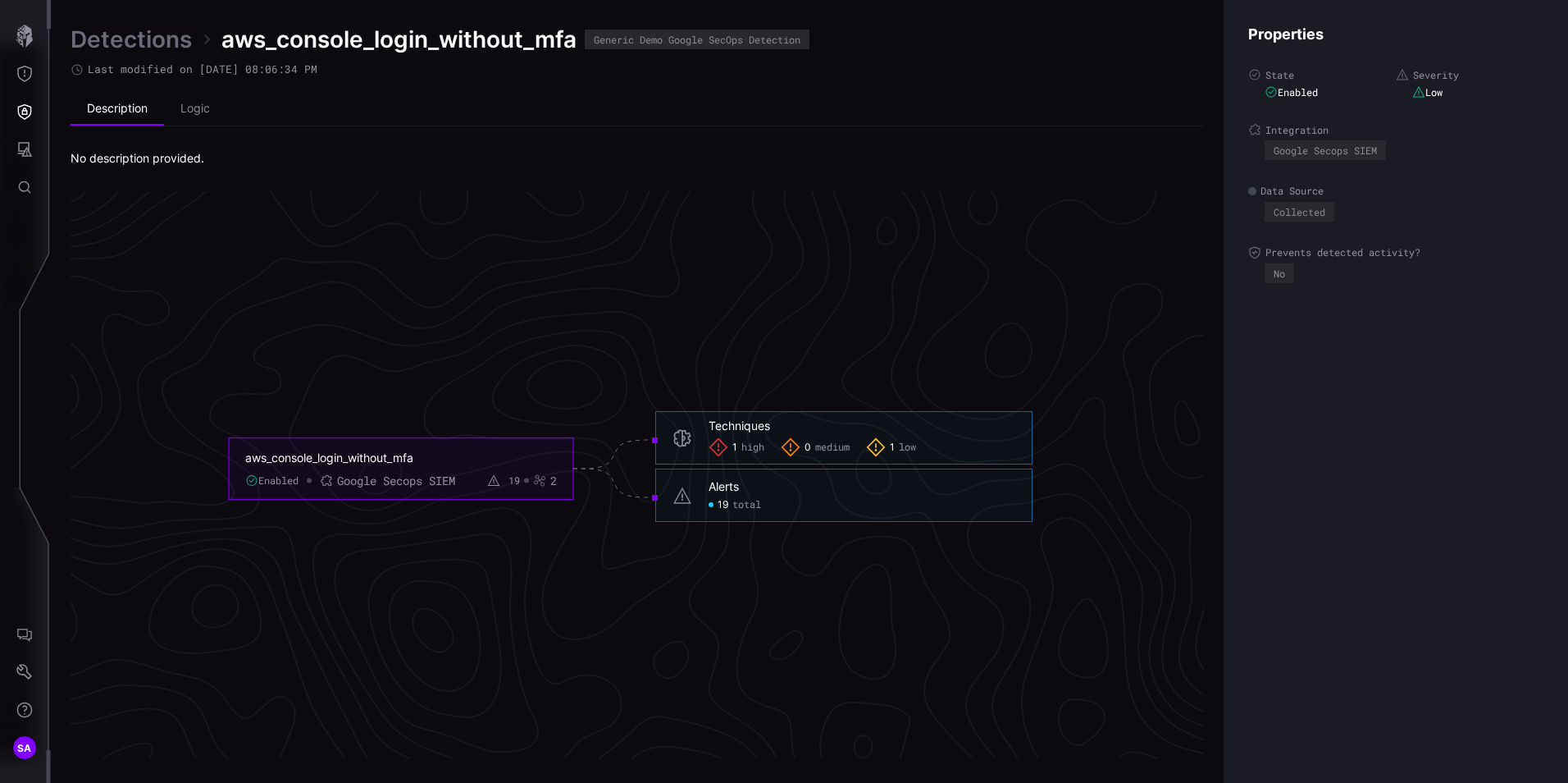
click span "total"
drag, startPoint x: 748, startPoint y: 508, endPoint x: 742, endPoint y: 547, distance: 39.5
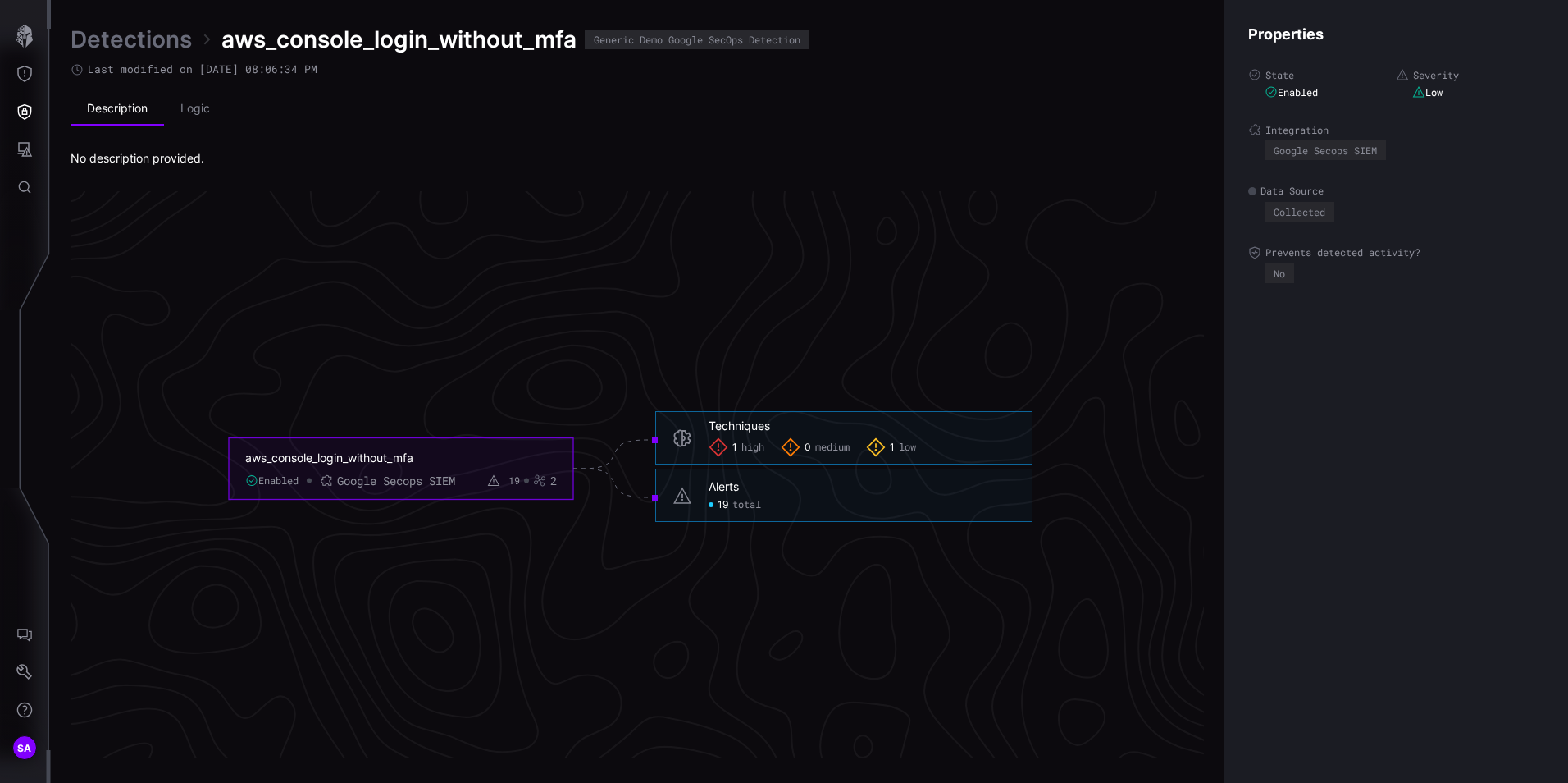
click at [742, 547] on icon "aws_console_login_without_mfa Enabled Google Secops SIEM 19 2 Techniques 1 high…" at bounding box center [631, 468] width 2460 height 7383
click span "total"
click at [711, 508] on div "19 total" at bounding box center [735, 504] width 52 height 13
click at [210, 121] on li "Logic" at bounding box center [195, 109] width 63 height 33
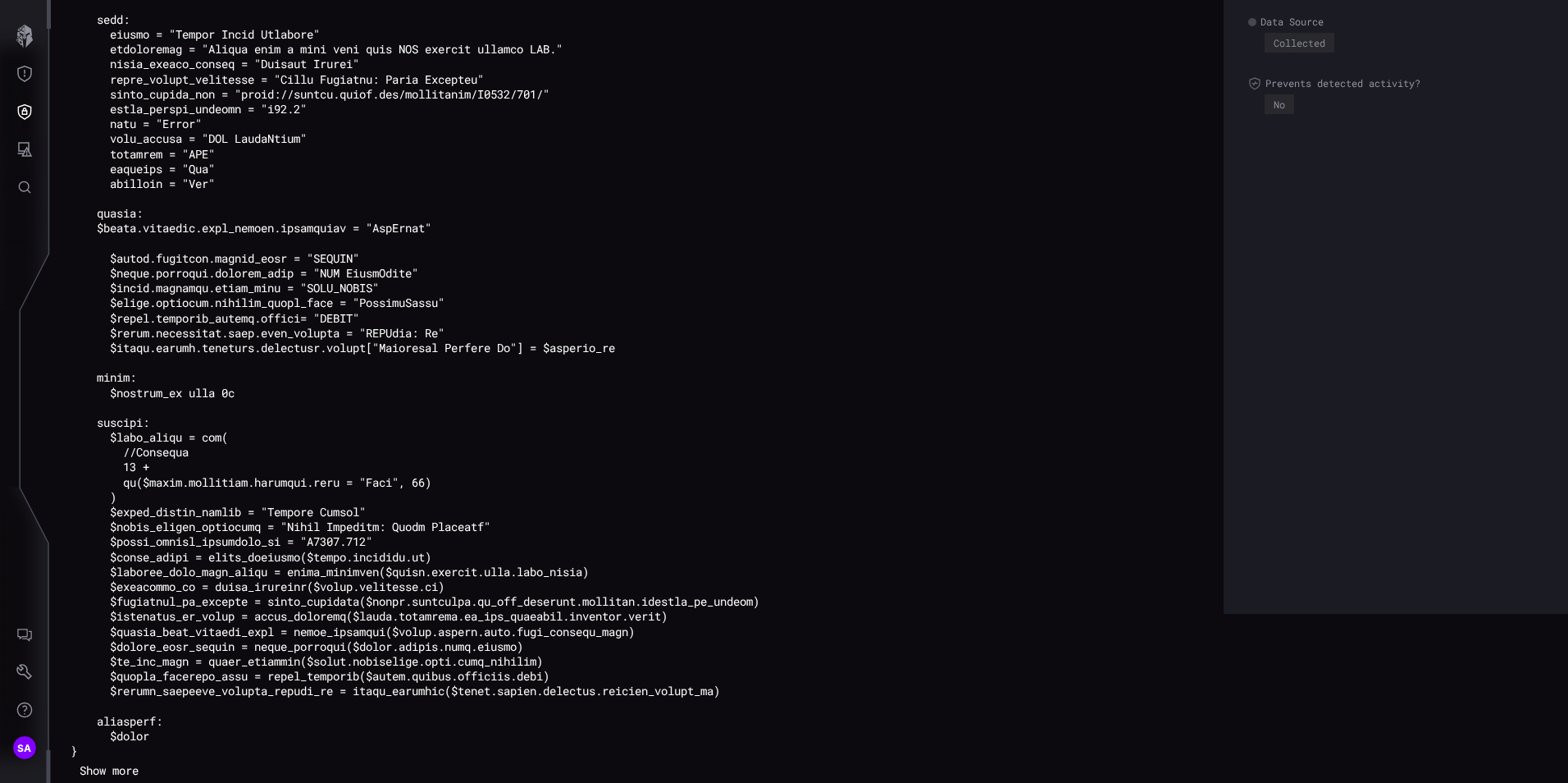
scroll to position [0, 0]
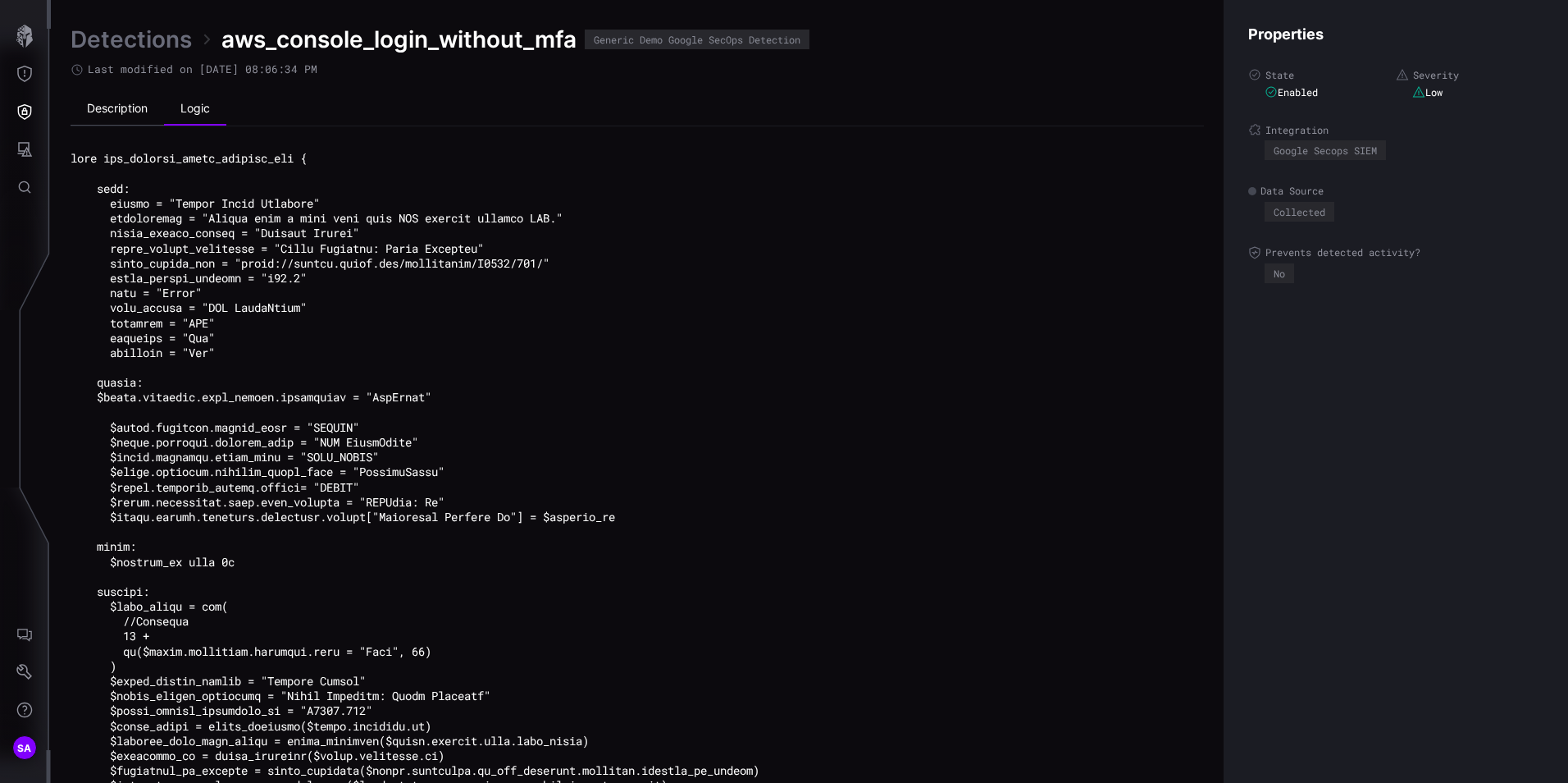
click at [116, 115] on li "Description" at bounding box center [117, 109] width 94 height 33
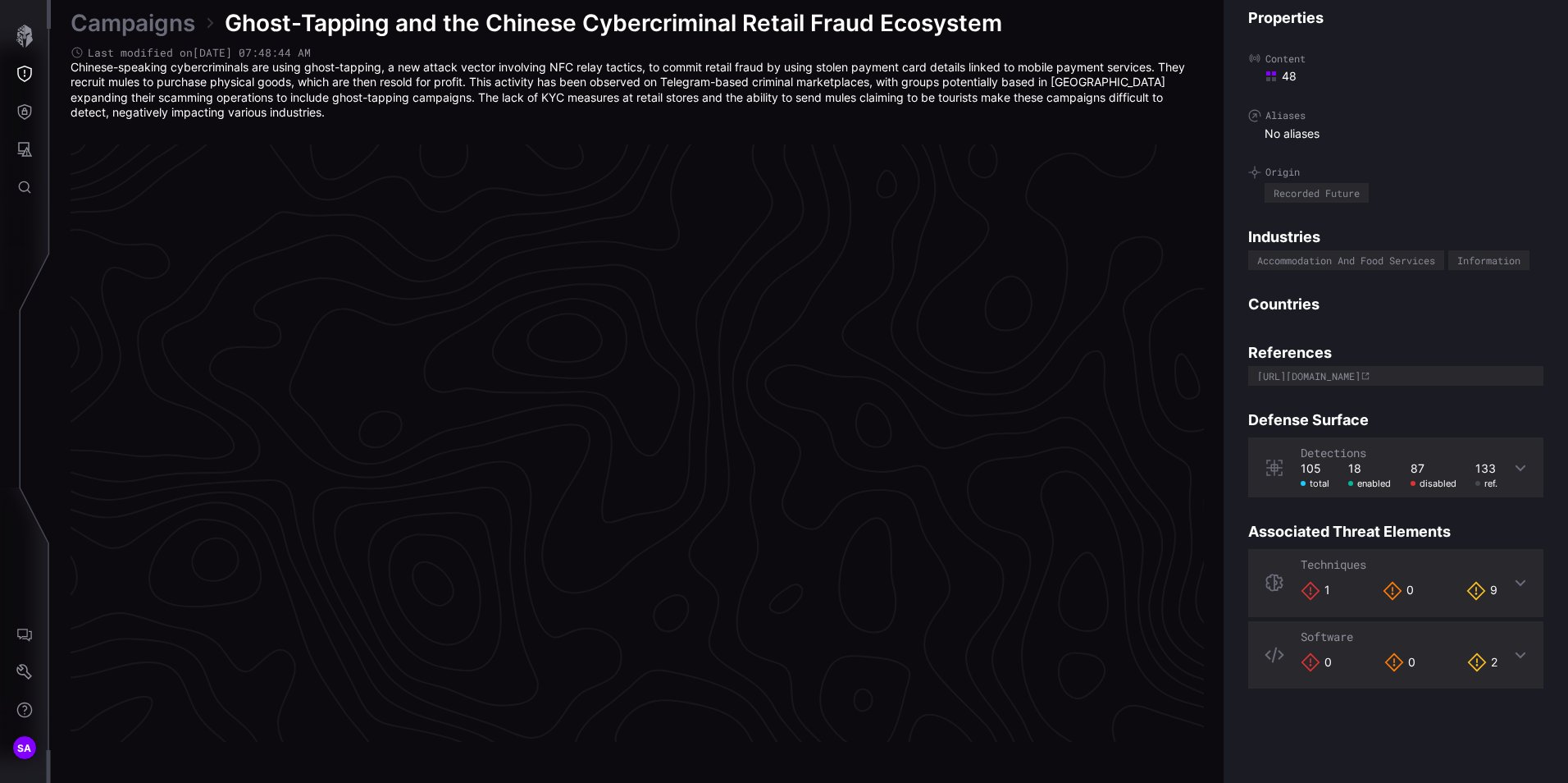
scroll to position [3400, 670]
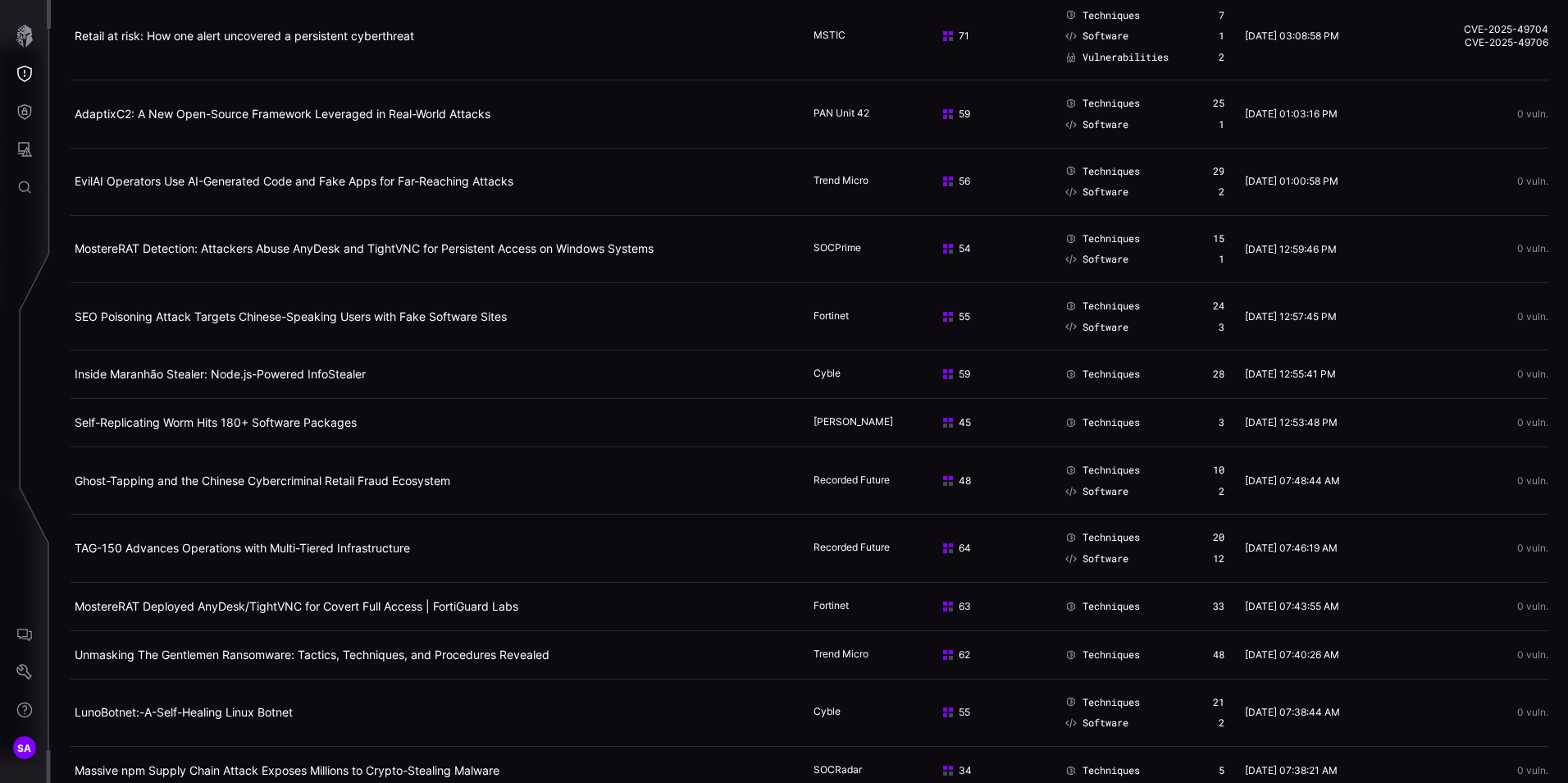
scroll to position [574, 0]
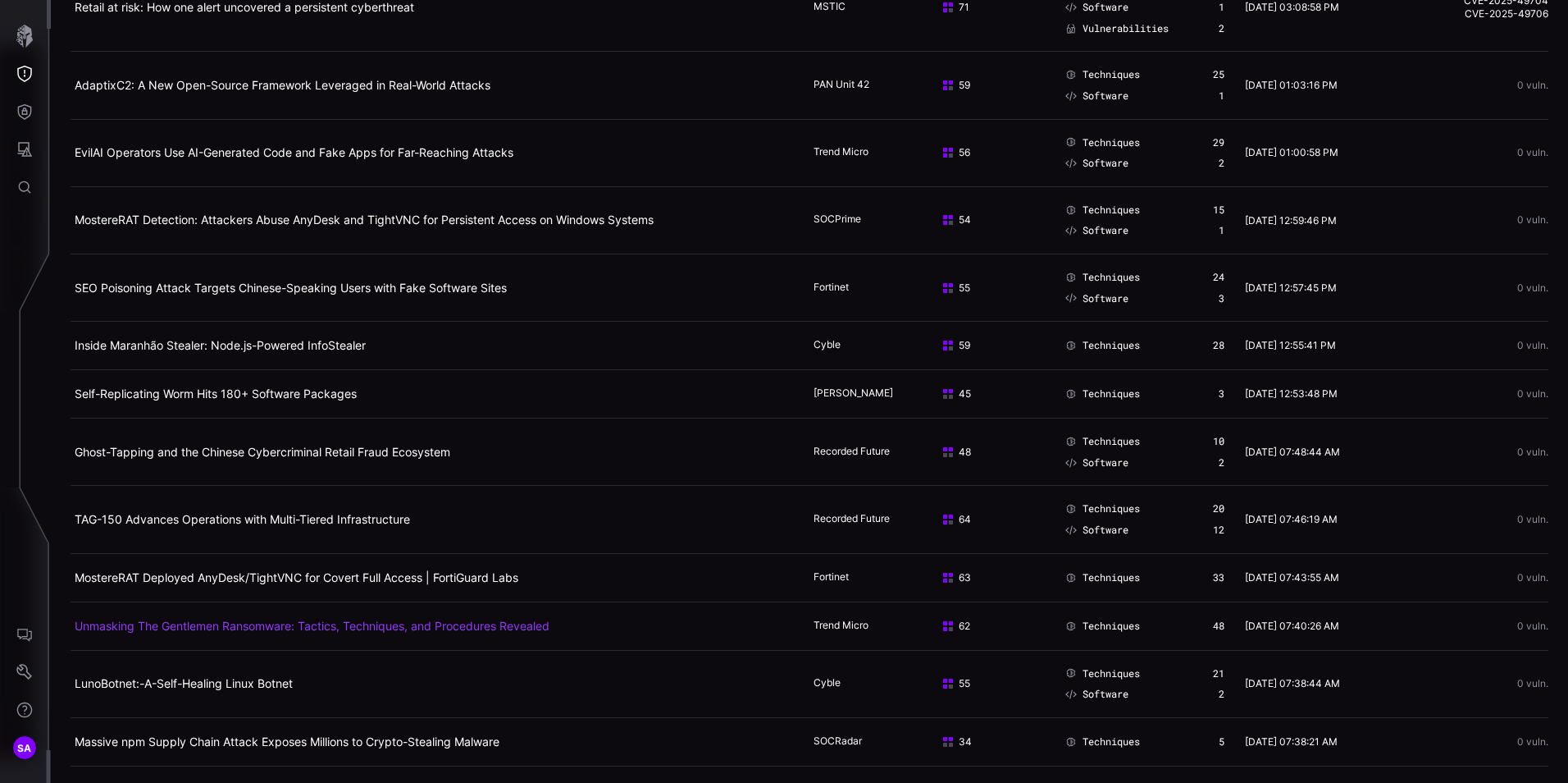
click at [179, 629] on link "Unmasking The Gentlemen Ransomware: Tactics, Techniques, and Procedures Revealed" at bounding box center [312, 626] width 475 height 14
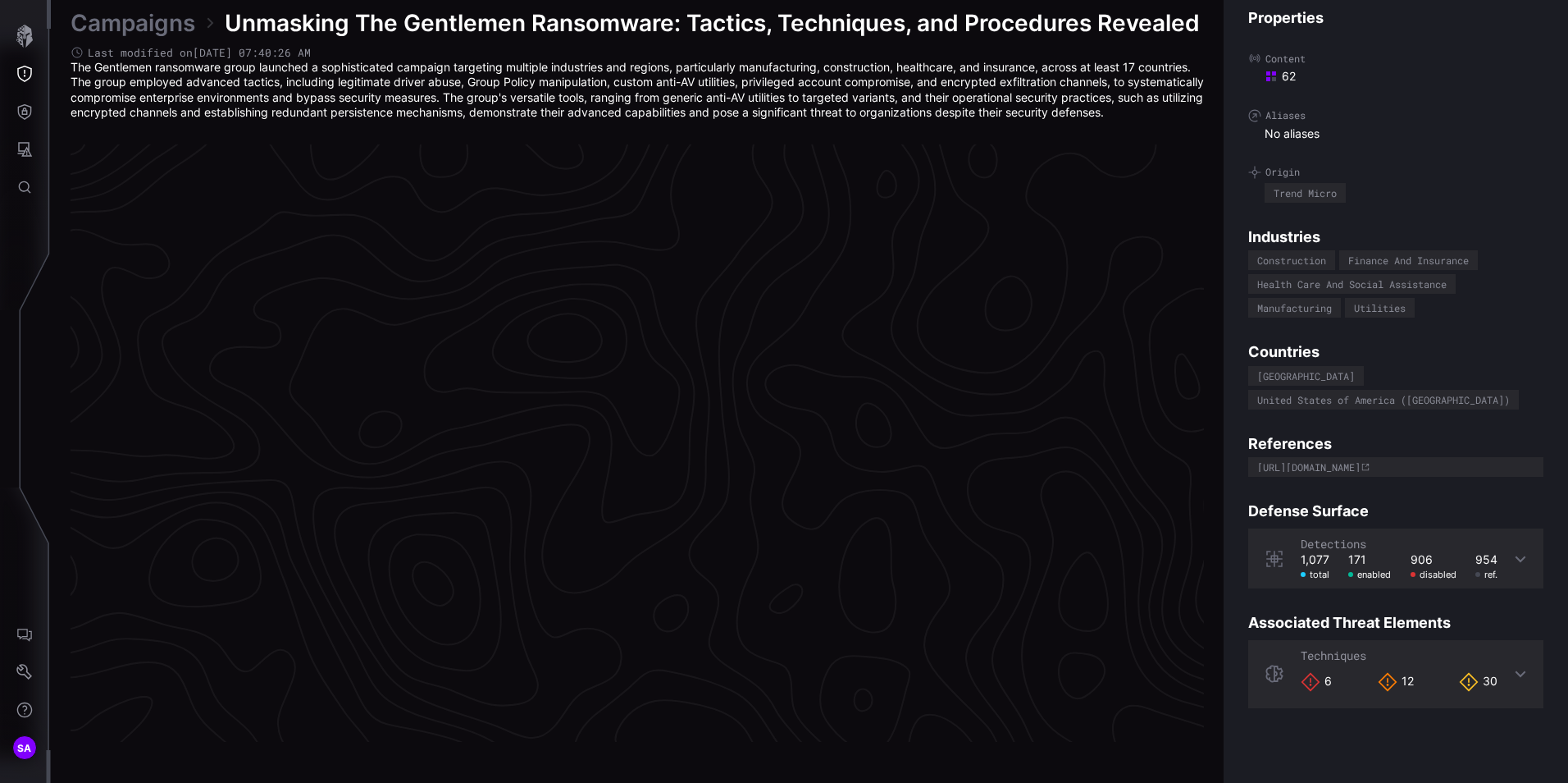
scroll to position [3407, 670]
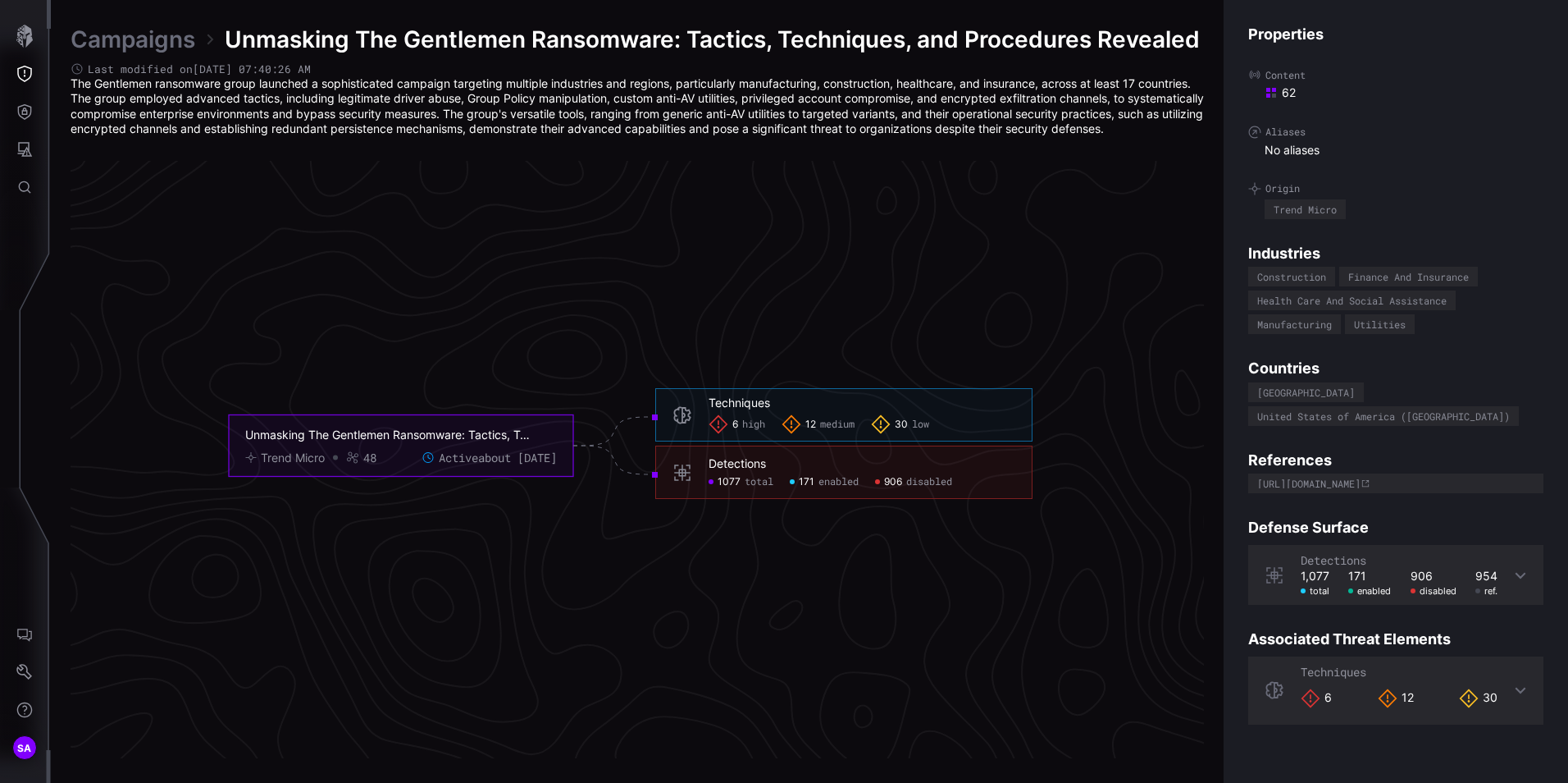
click at [731, 488] on span "1077" at bounding box center [729, 481] width 23 height 13
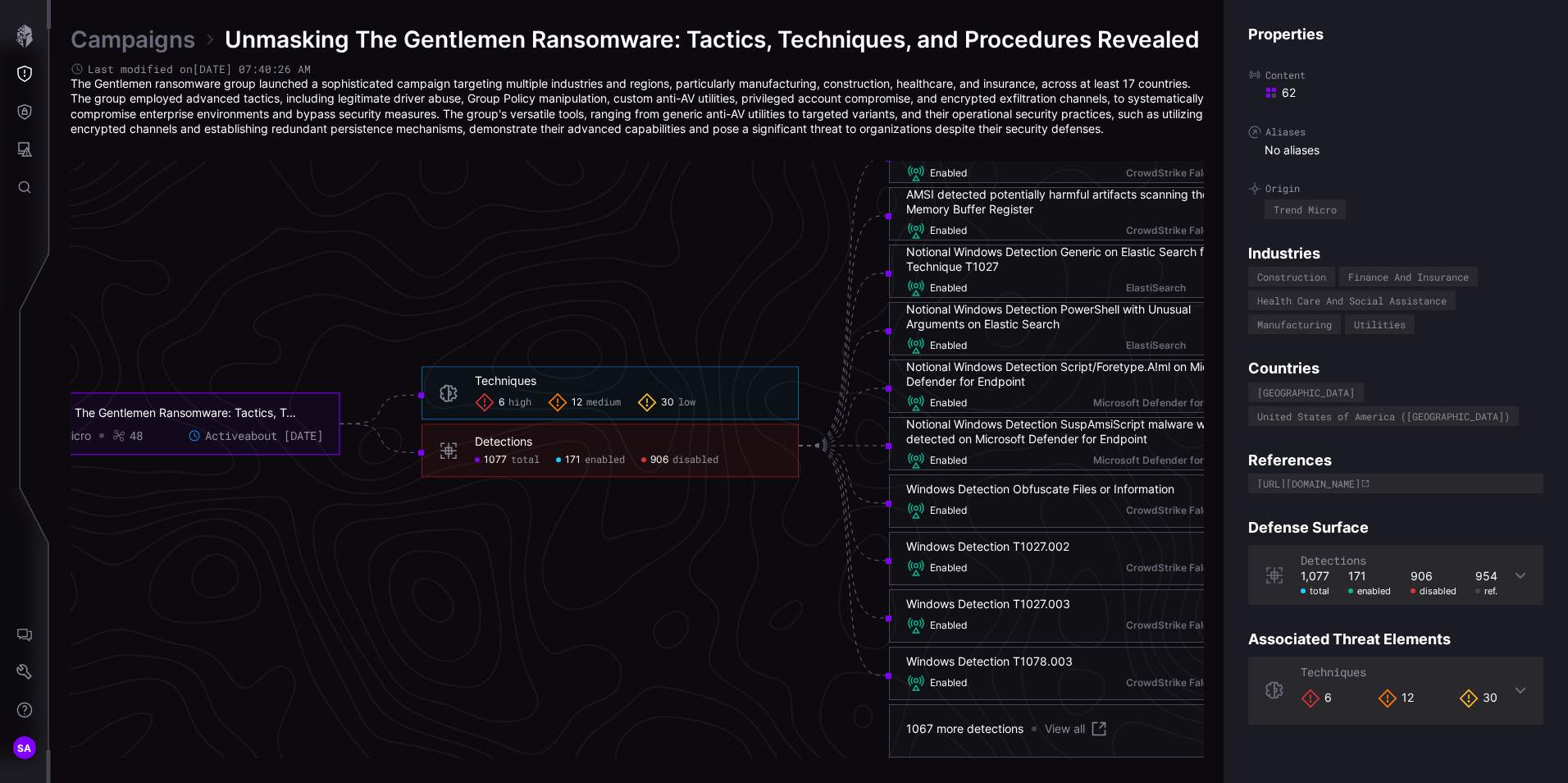
click at [513, 409] on span "high" at bounding box center [519, 402] width 23 height 13
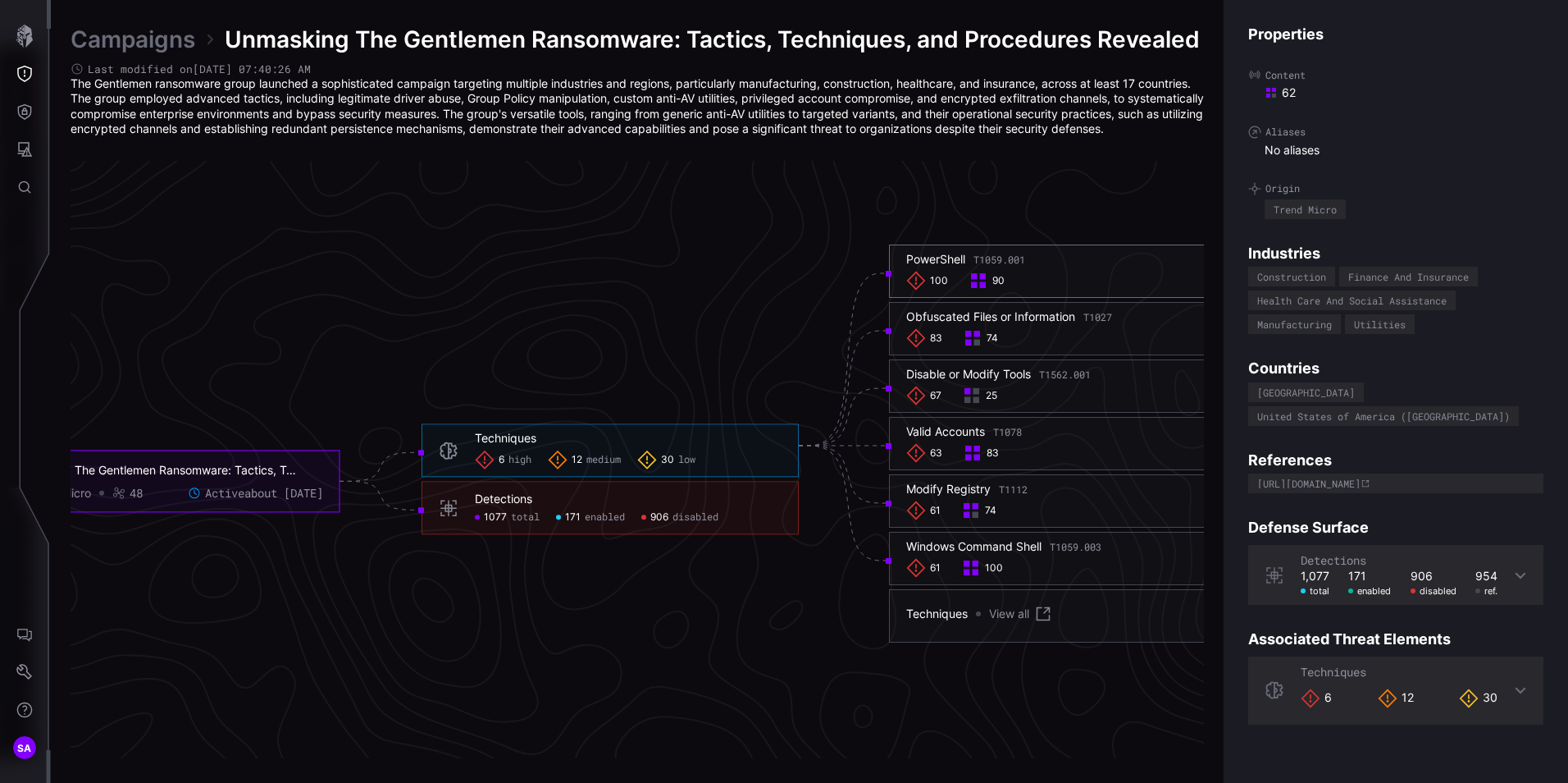
click at [936, 267] on div "PowerShell T1059.001" at bounding box center [965, 259] width 119 height 15
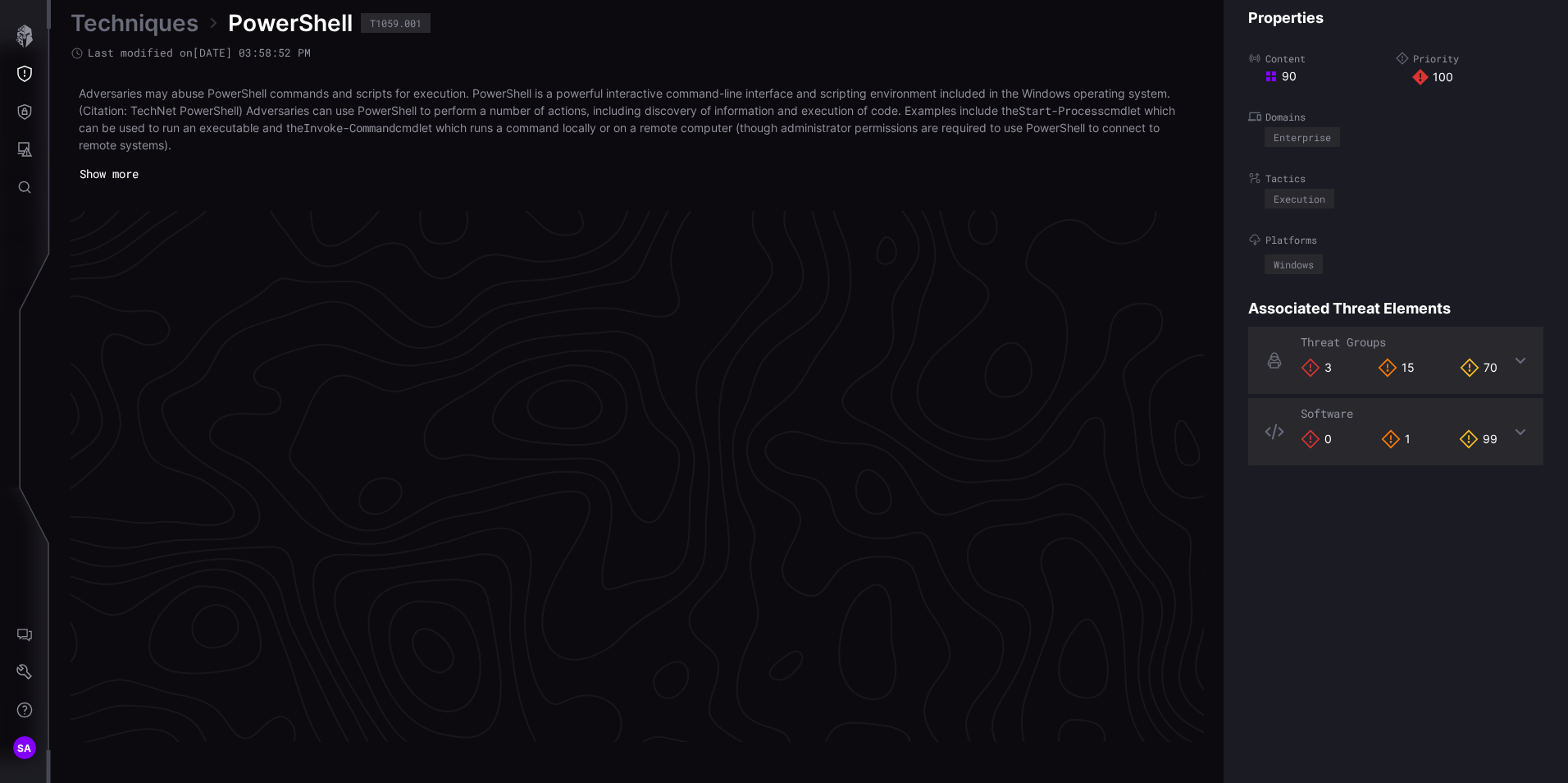
scroll to position [3433, 670]
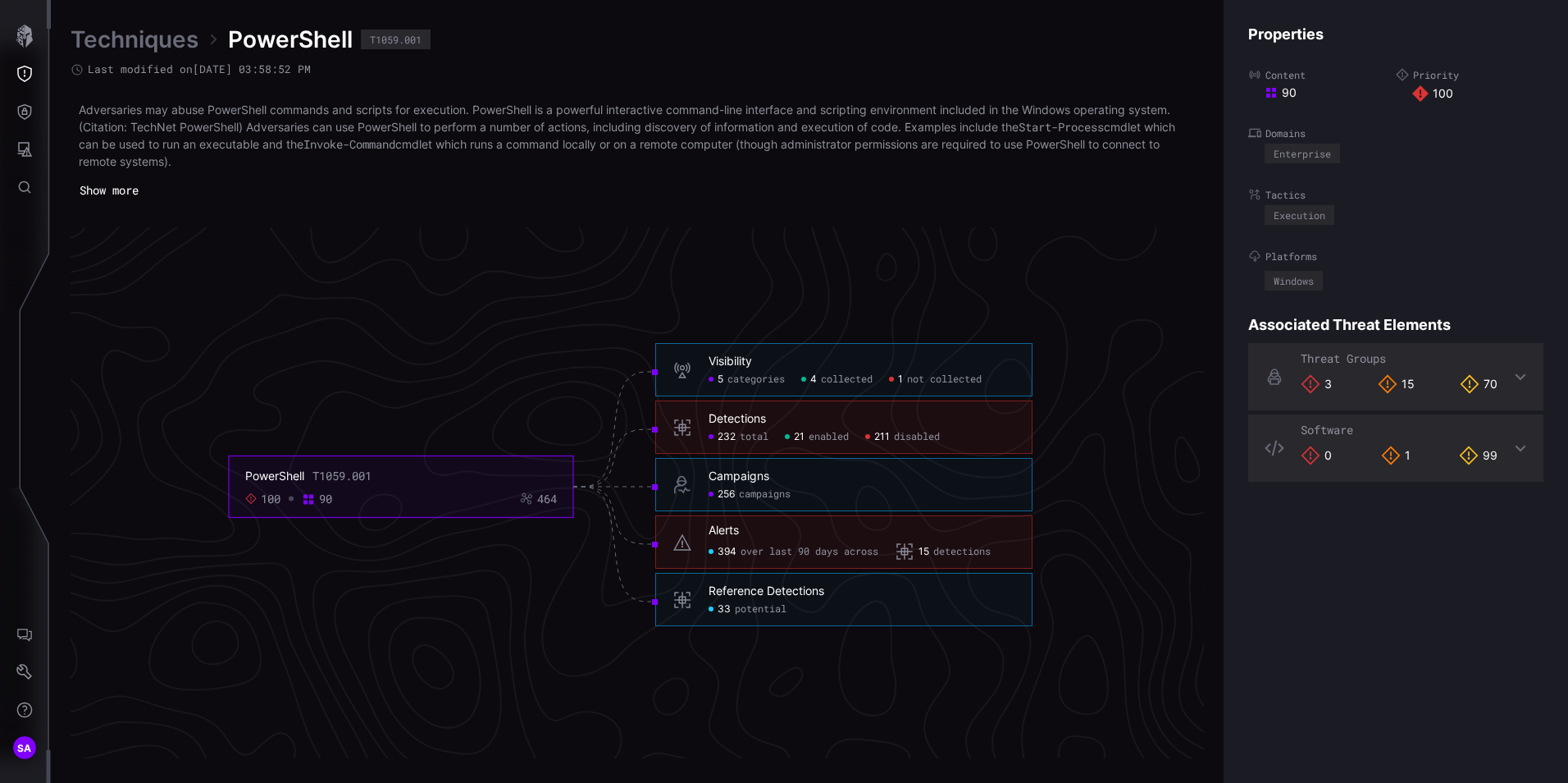
click at [724, 384] on span "5" at bounding box center [720, 380] width 6 height 13
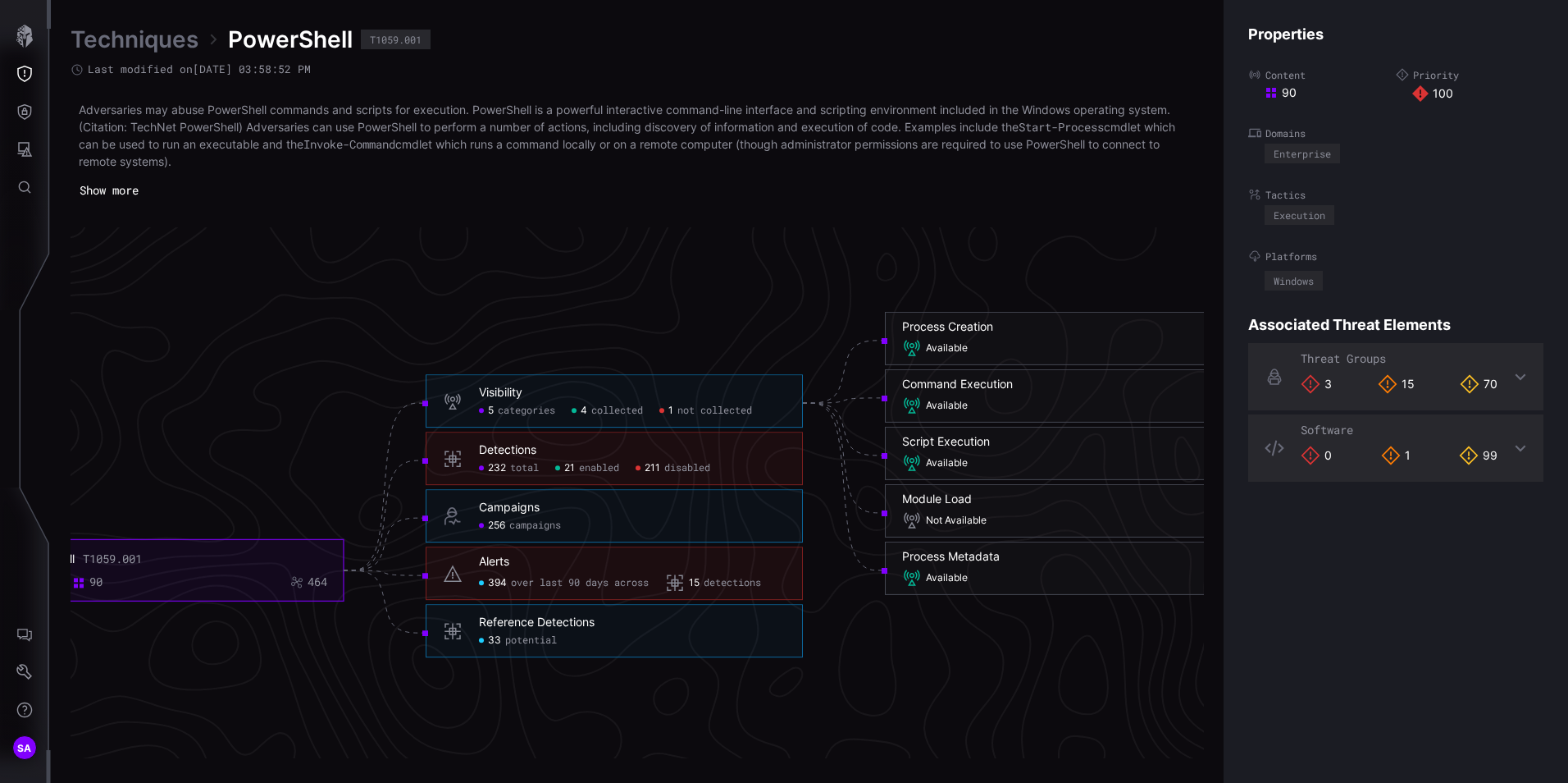
click at [513, 564] on h6 "Alerts" at bounding box center [632, 561] width 307 height 15
click at [502, 587] on span "394" at bounding box center [498, 583] width 19 height 13
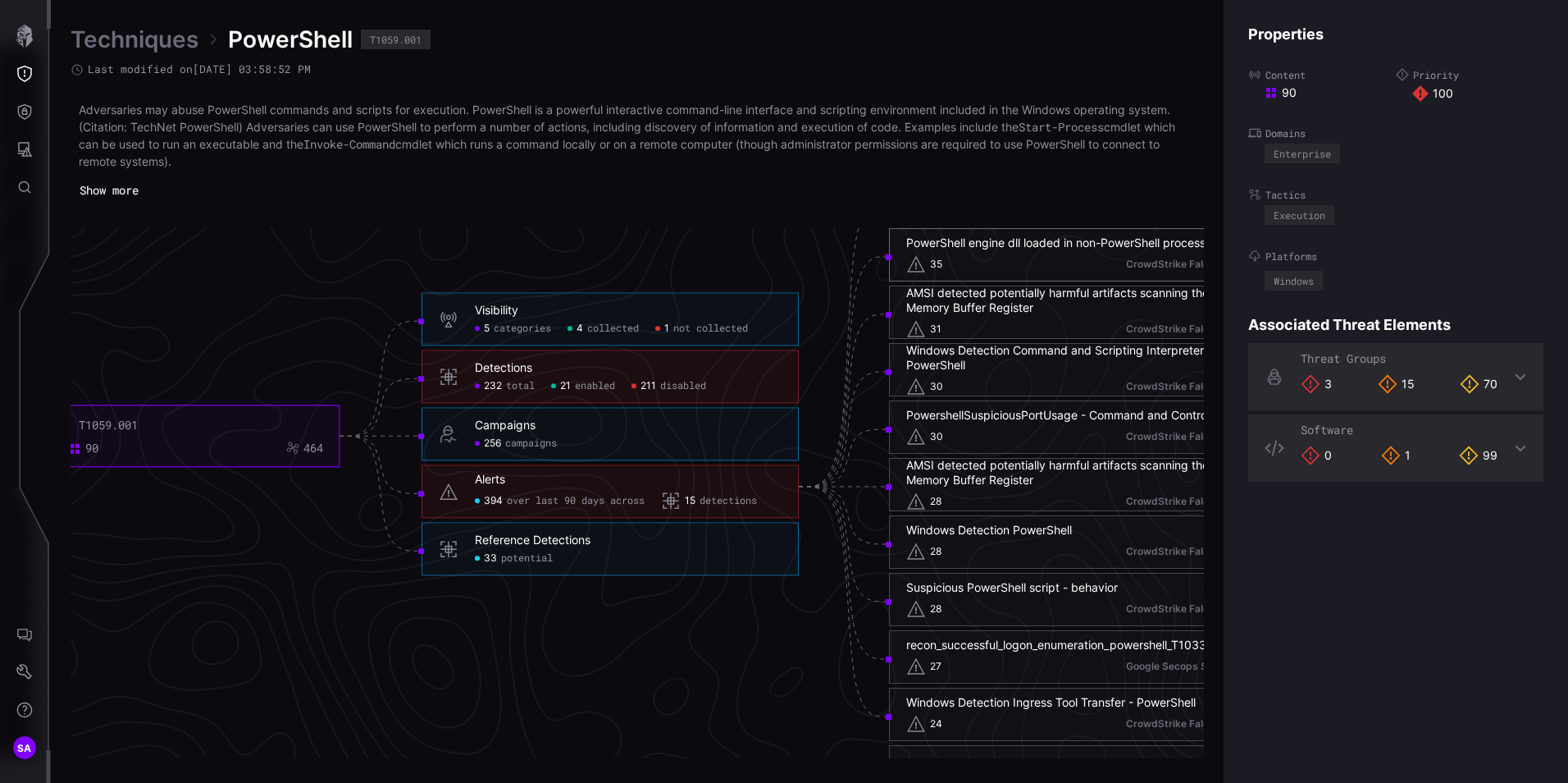
click at [1025, 245] on div "PowerShell engine dll loaded in non-PowerShell process" at bounding box center [1055, 242] width 300 height 15
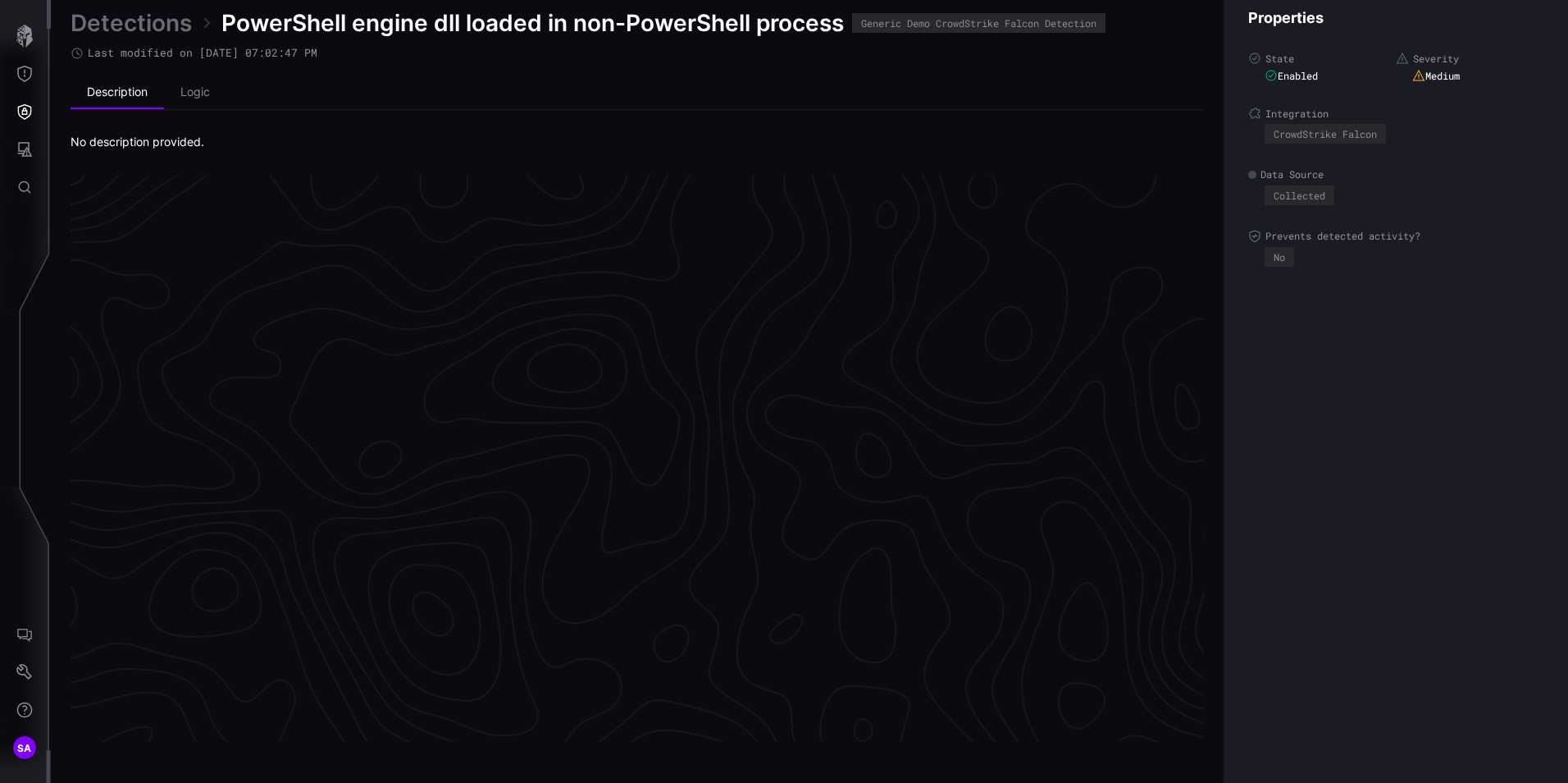
scroll to position [3414, 670]
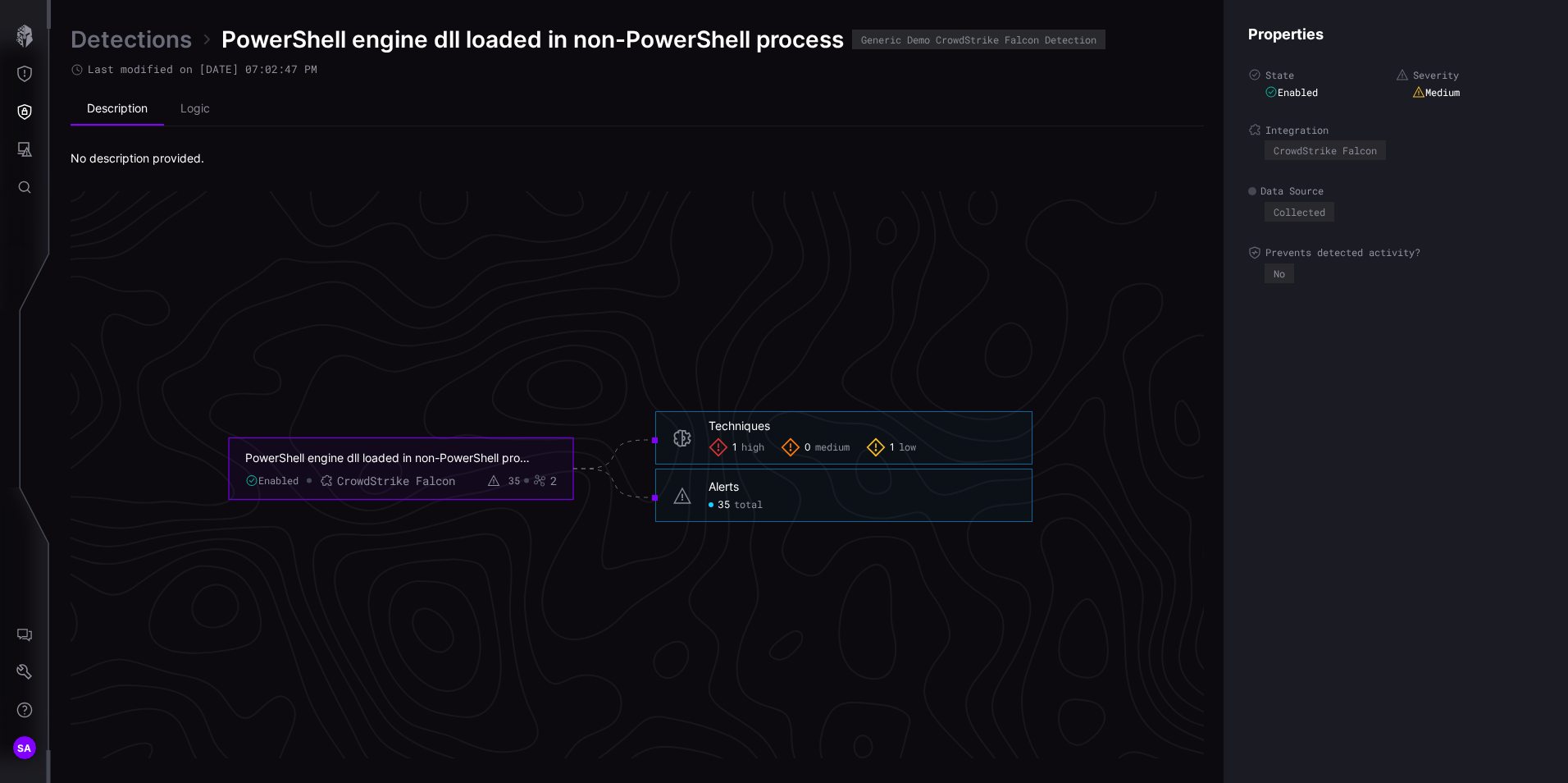
click at [724, 509] on span "35" at bounding box center [724, 504] width 12 height 13
click at [215, 109] on li "Logic" at bounding box center [195, 109] width 63 height 33
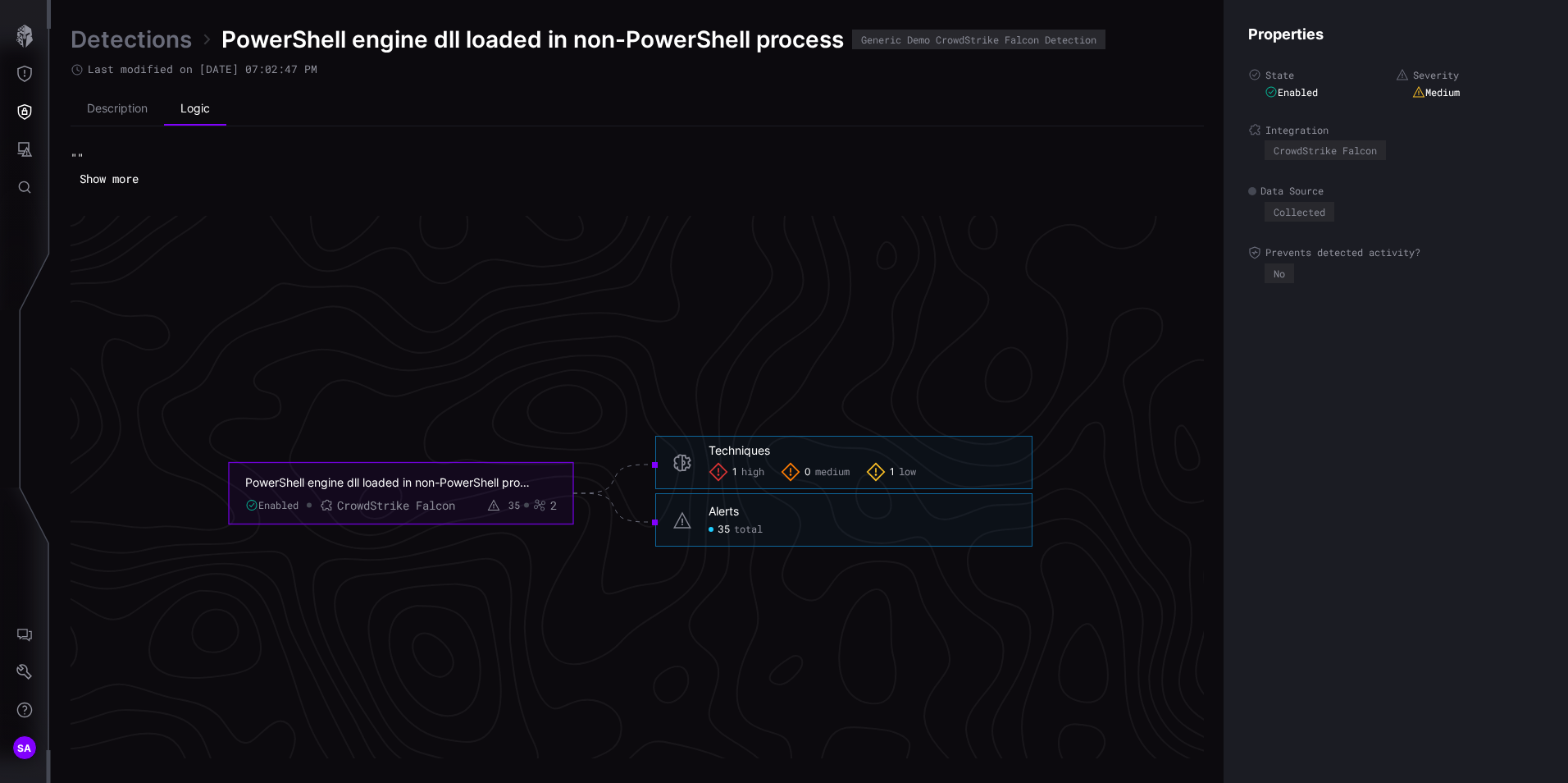
click at [80, 155] on code """" at bounding box center [76, 158] width 13 height 16
click at [117, 181] on button "Show more" at bounding box center [109, 179] width 77 height 24
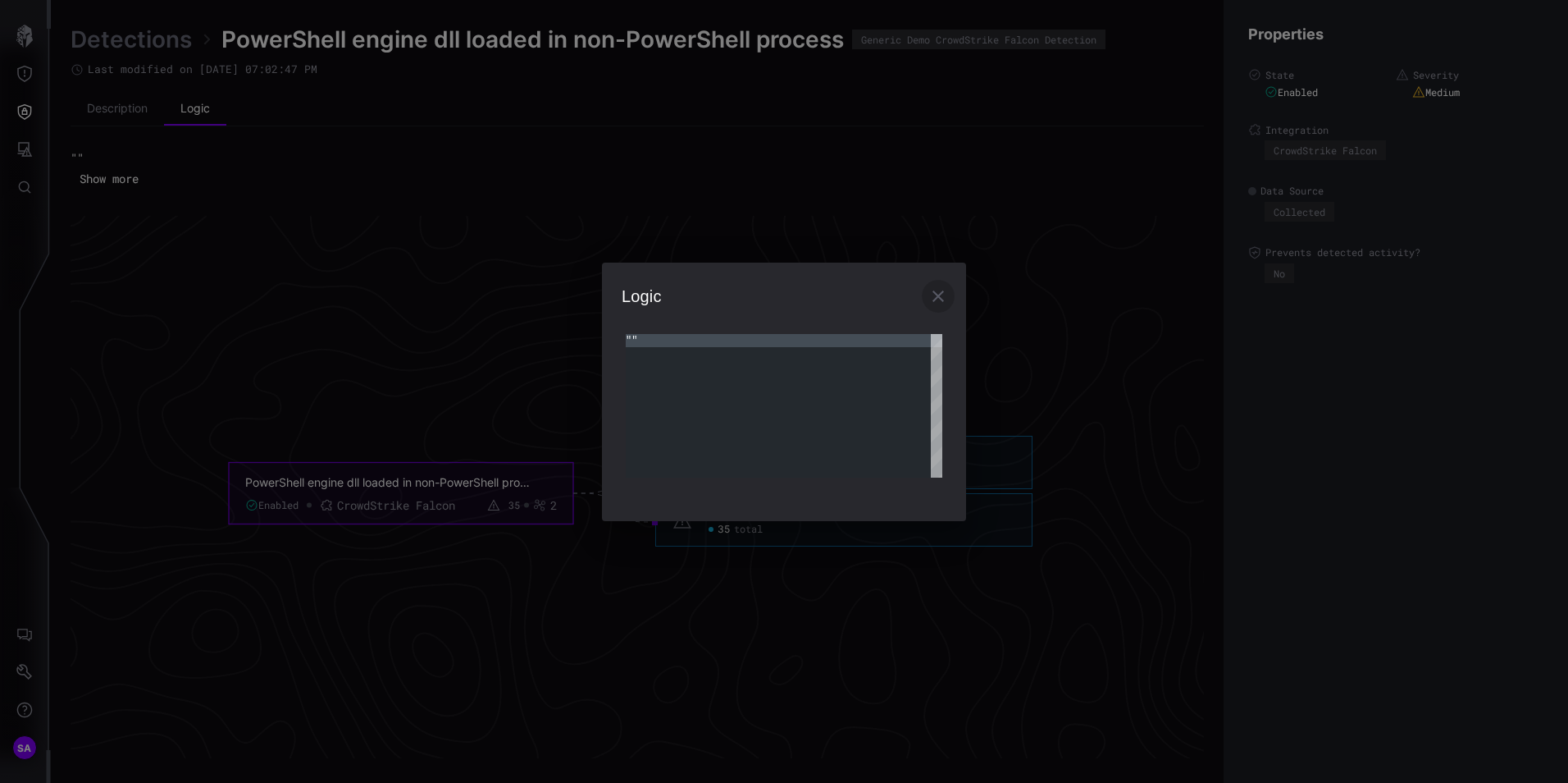
click at [944, 295] on icon "button" at bounding box center [938, 295] width 20 height 20
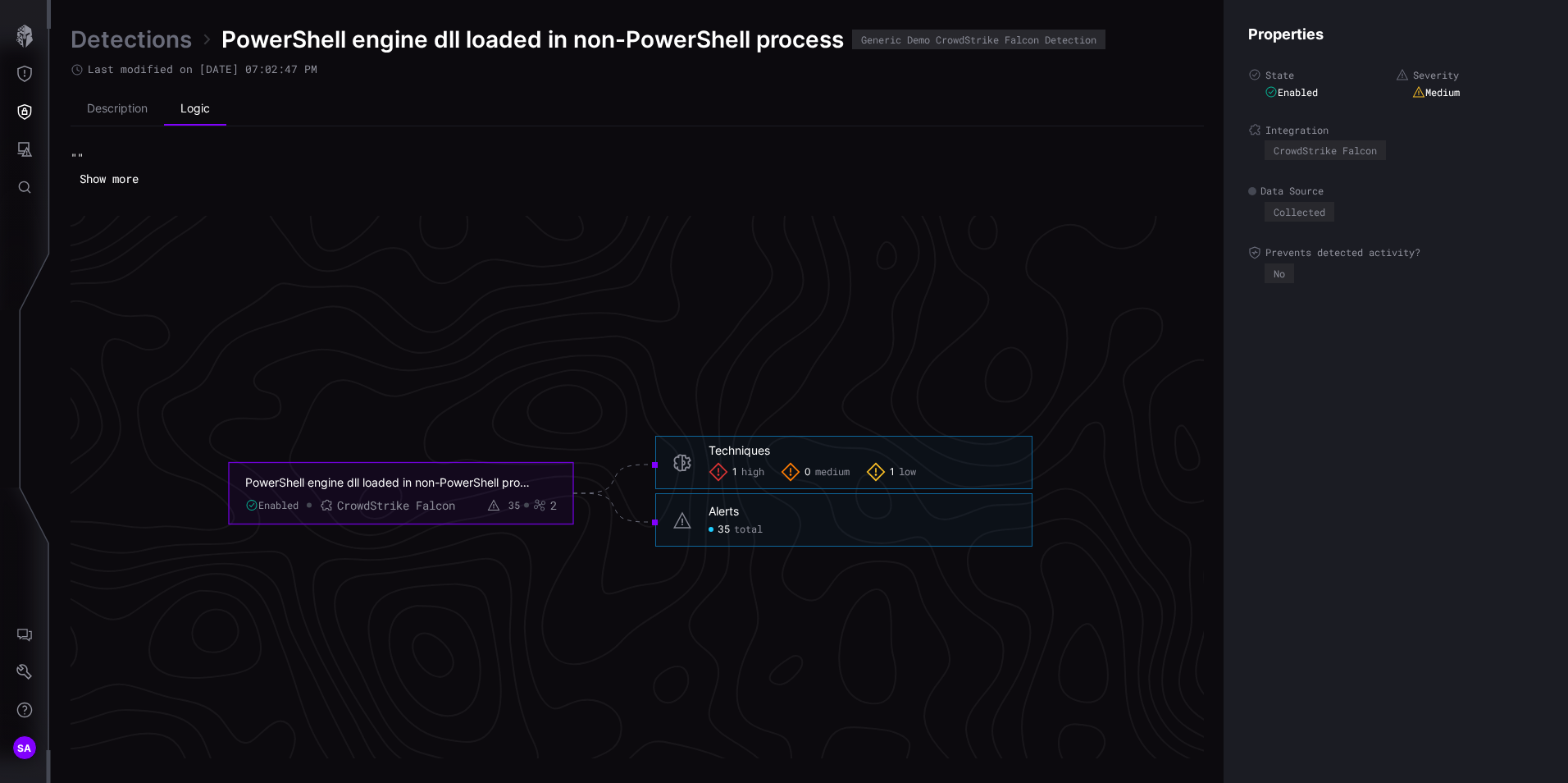
click at [518, 255] on icon "PowerShell engine dll loaded in non-PowerShell process Enabled CrowdStrike Falc…" at bounding box center [631, 493] width 2460 height 7383
